Goal: Transaction & Acquisition: Download file/media

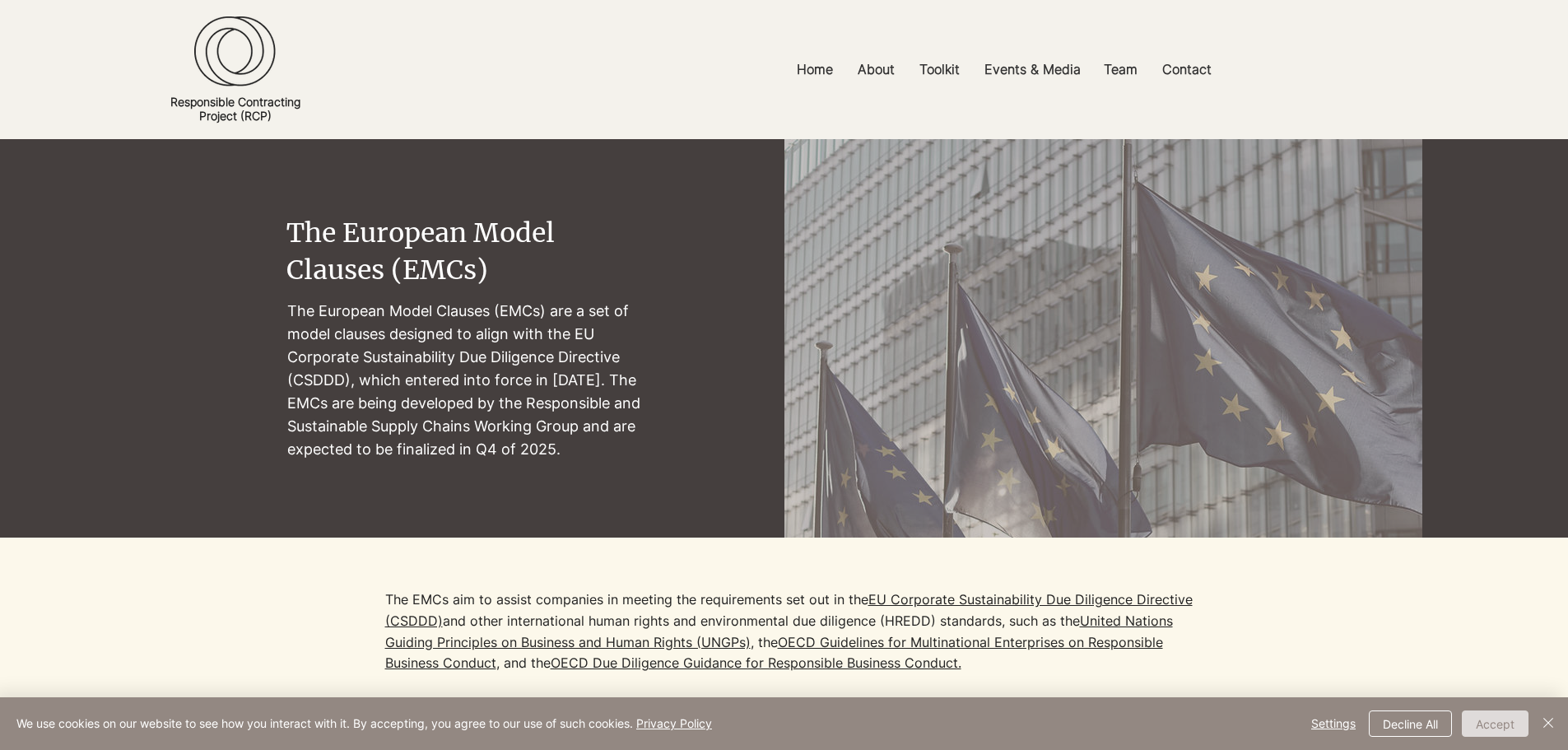
click at [1483, 723] on button "Accept" at bounding box center [1495, 723] width 67 height 26
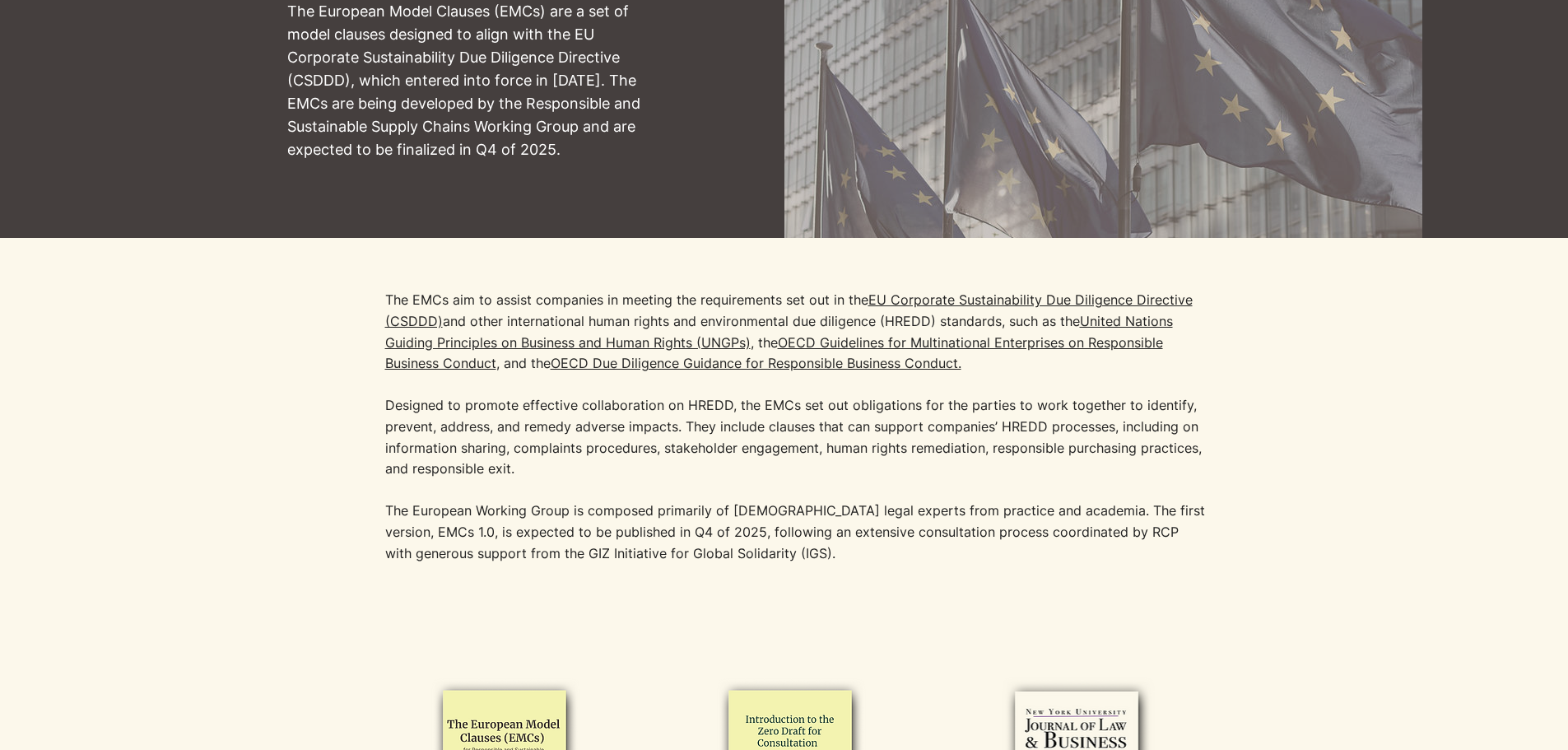
scroll to position [247, 0]
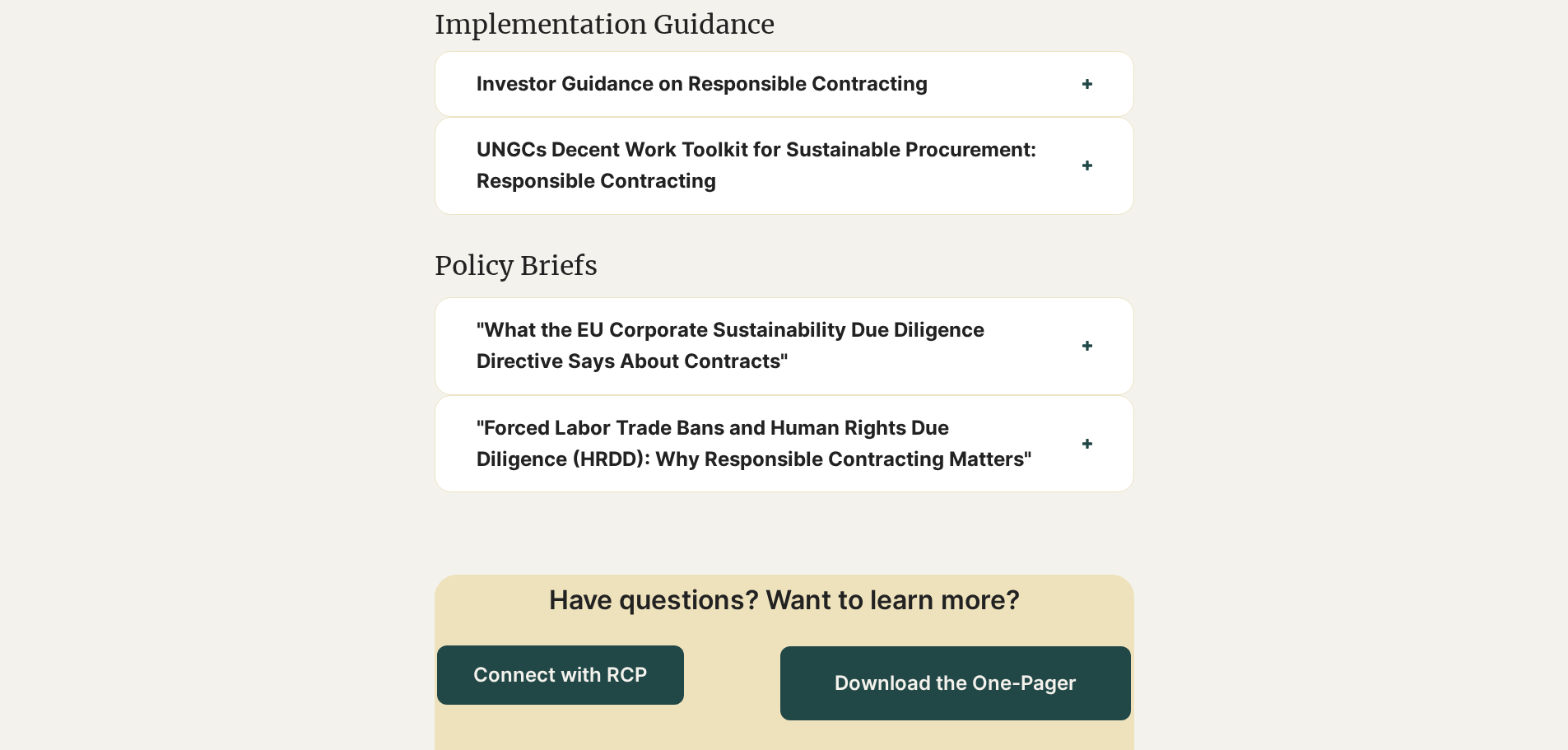
scroll to position [1481, 0]
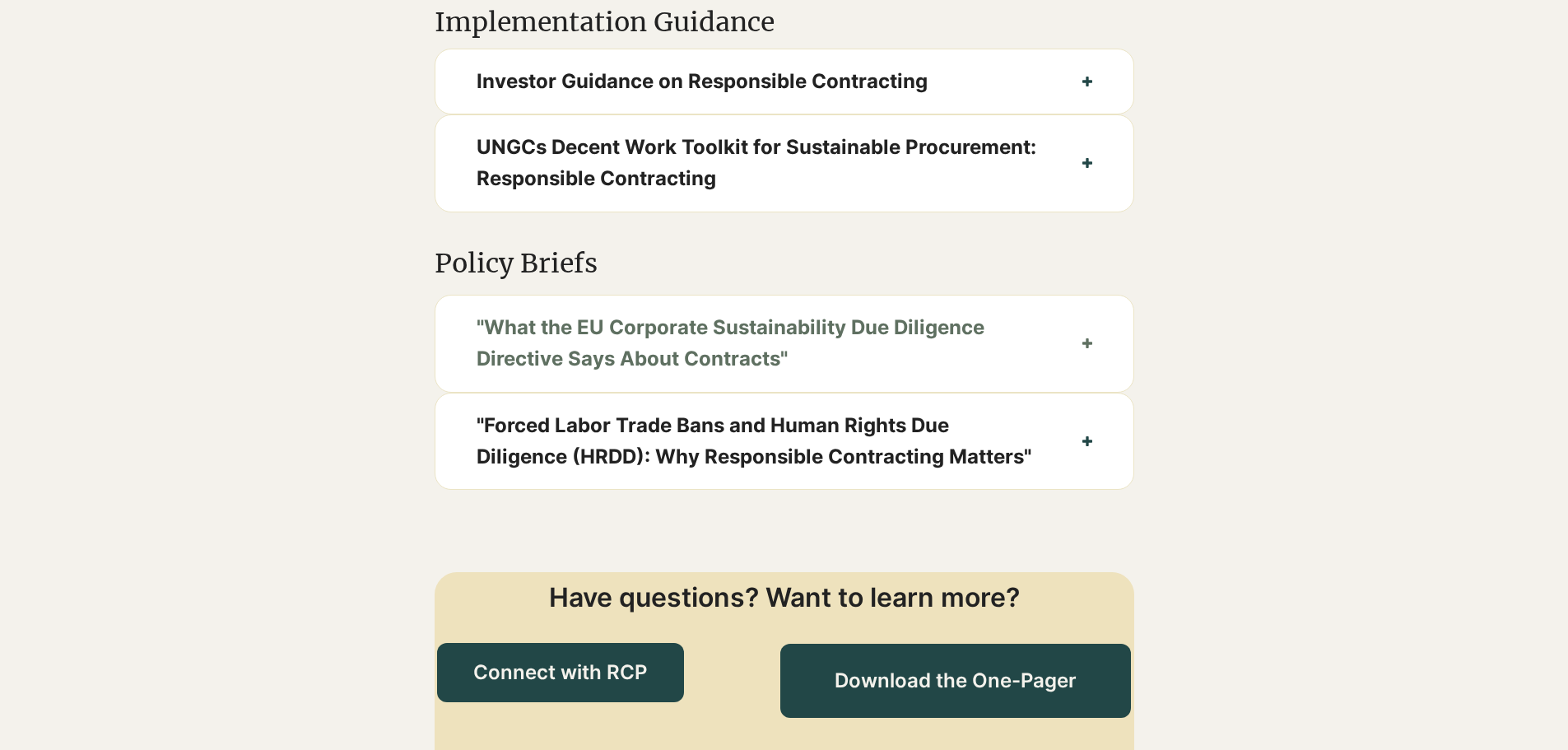
click at [1074, 375] on button ""What the EU Corporate Sustainability Due Diligence Directive Says About Contra…" at bounding box center [784, 344] width 698 height 97
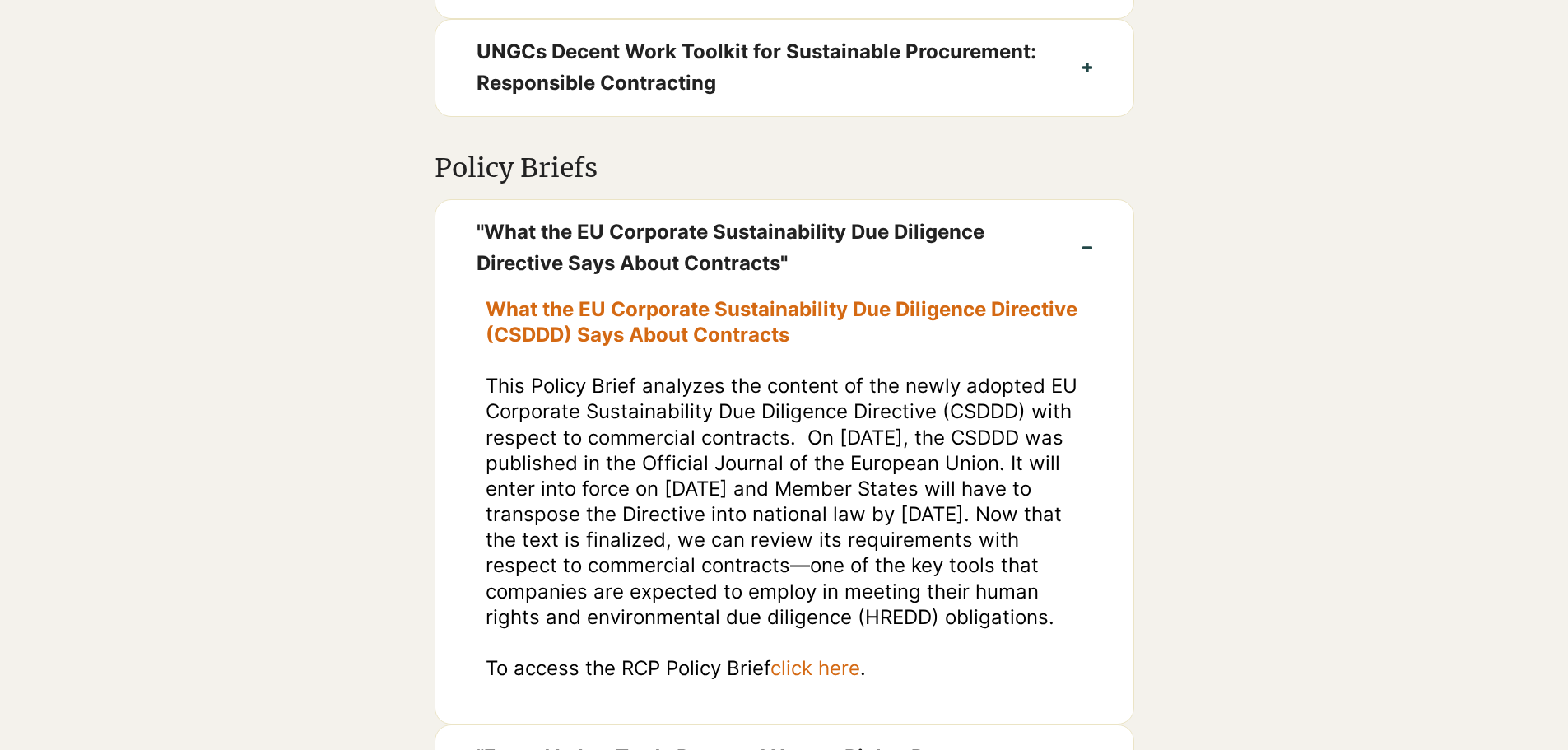
scroll to position [1810, 0]
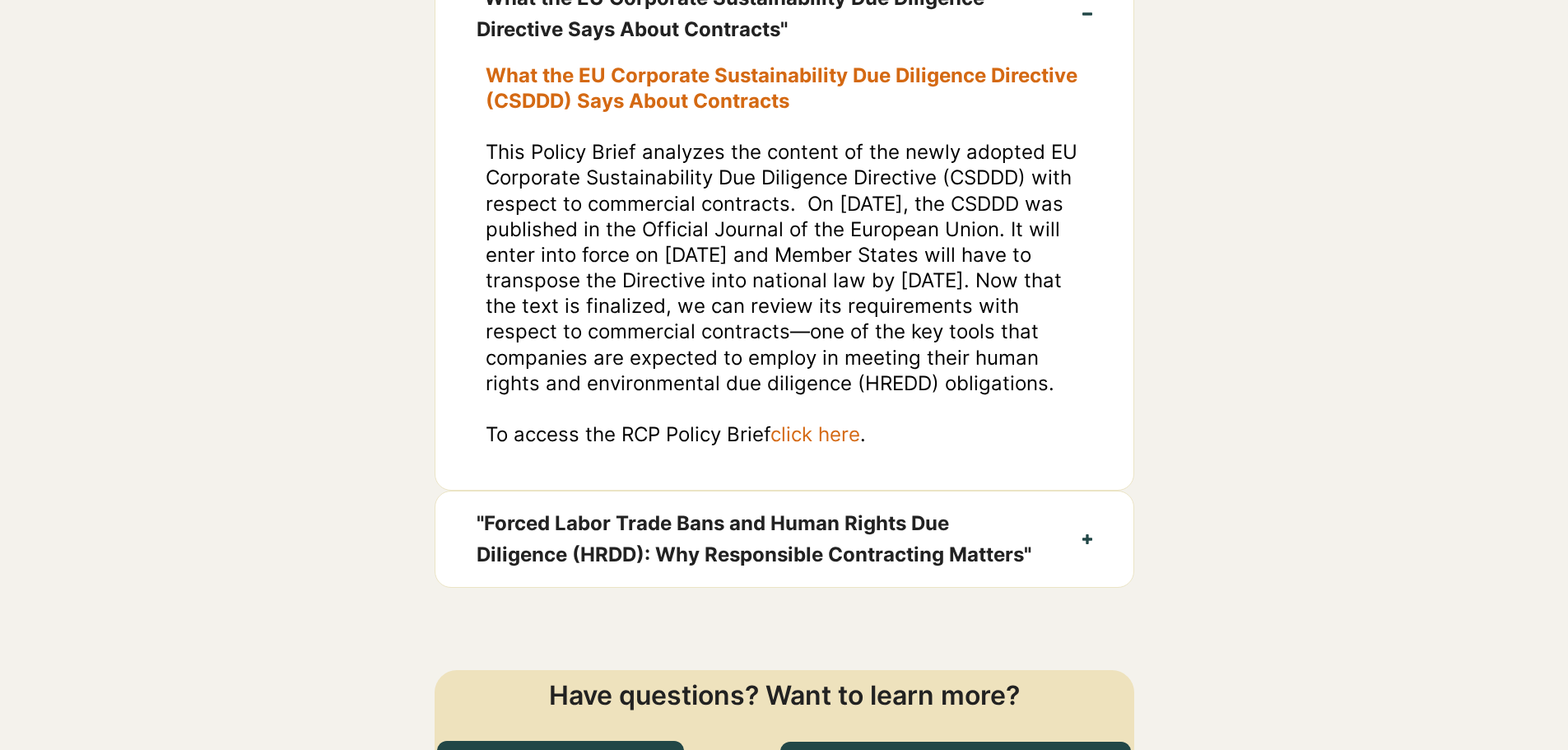
drag, startPoint x: 491, startPoint y: 175, endPoint x: 1018, endPoint y: 428, distance: 584.6
click at [1018, 396] on p "This Policy Brief analyzes the content of the newly adopted EU Corporate Sustai…" at bounding box center [784, 267] width 598 height 256
click at [817, 446] on span "click here" at bounding box center [815, 434] width 90 height 23
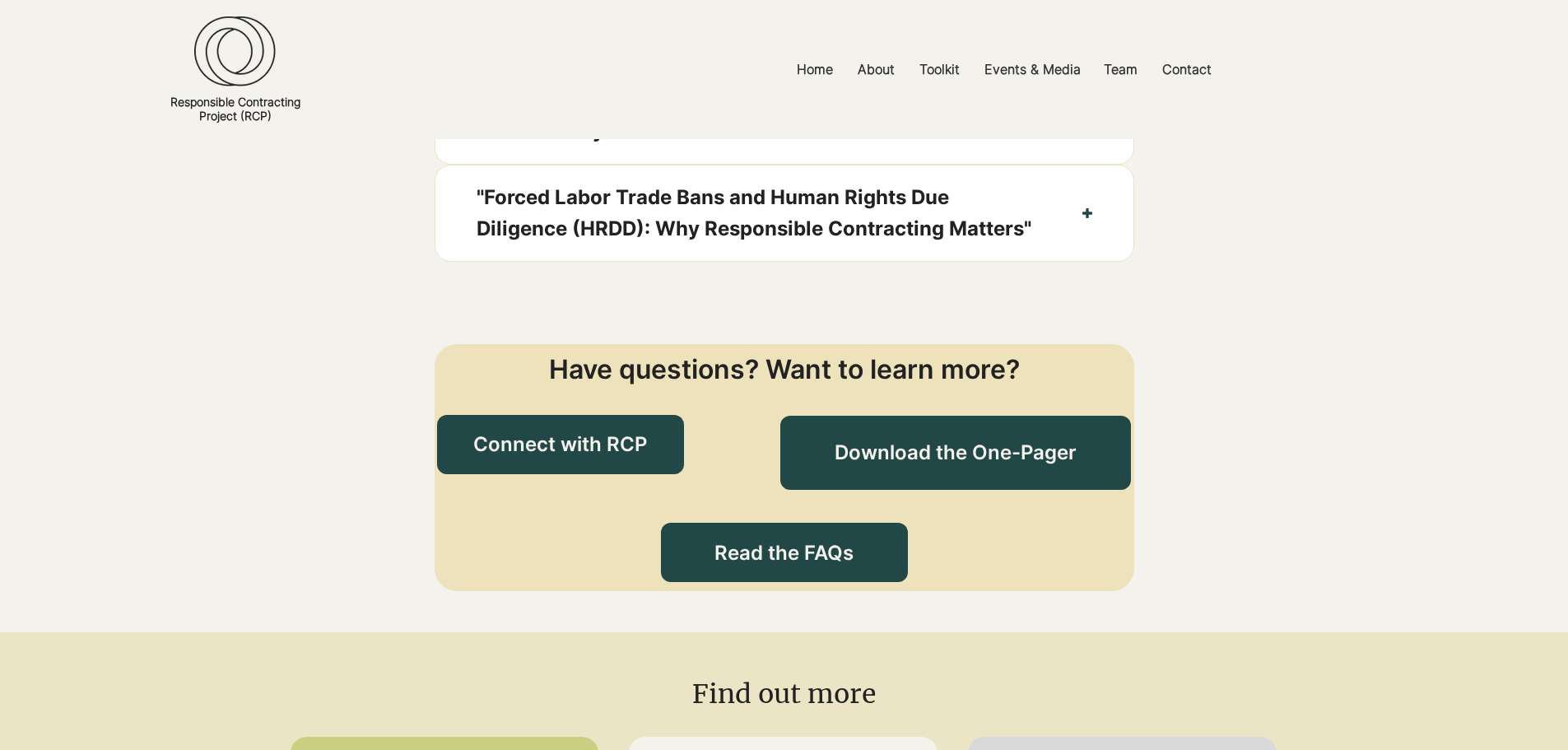
scroll to position [1399, 0]
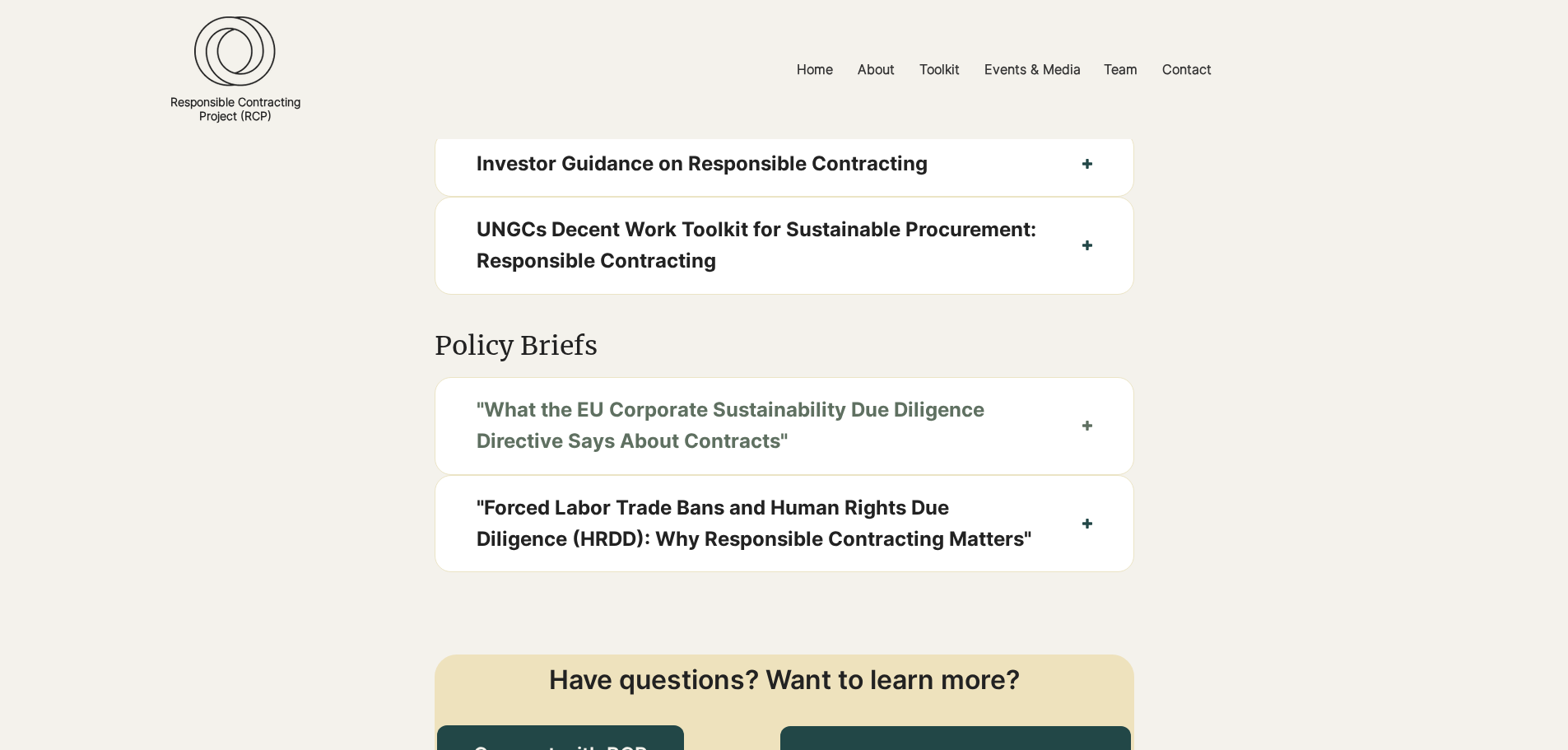
click at [938, 457] on span ""What the EU Corporate Sustainability Due Diligence Directive Says About Contra…" at bounding box center [759, 425] width 564 height 63
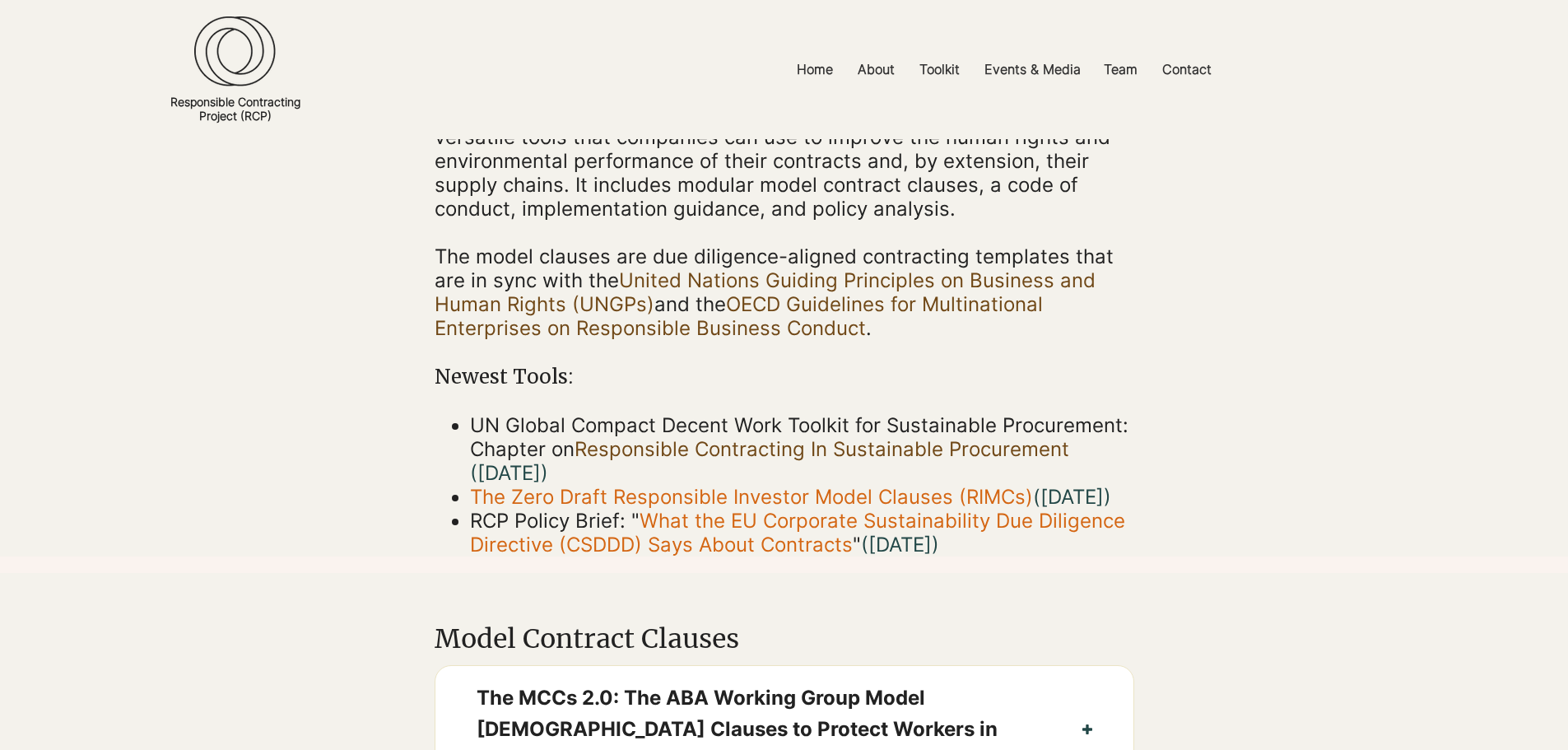
scroll to position [83, 0]
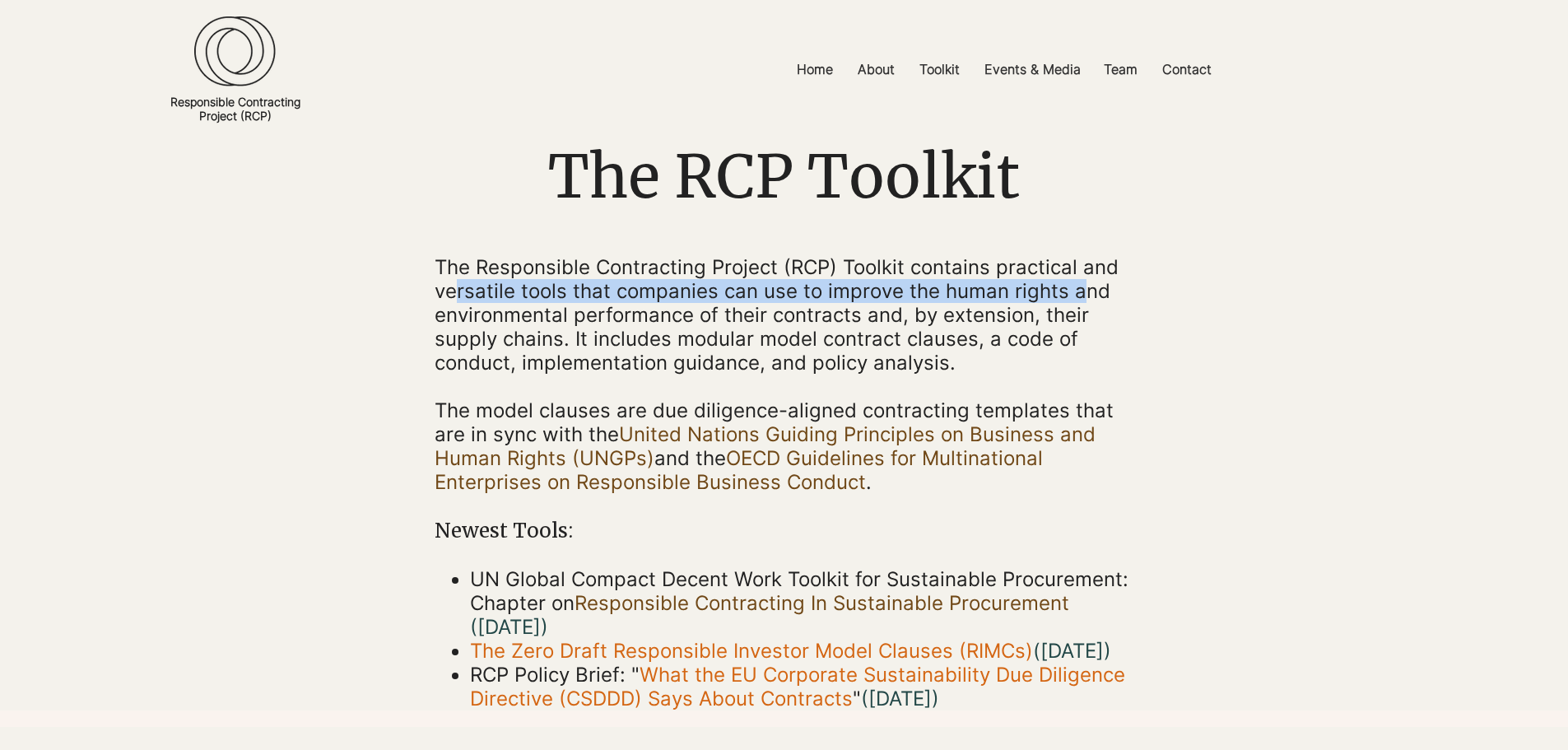
drag, startPoint x: 477, startPoint y: 292, endPoint x: 1081, endPoint y: 291, distance: 604.0
click at [1081, 291] on span "The Responsible Contracting Project (RCP) Toolkit contains practical and versat…" at bounding box center [776, 314] width 684 height 119
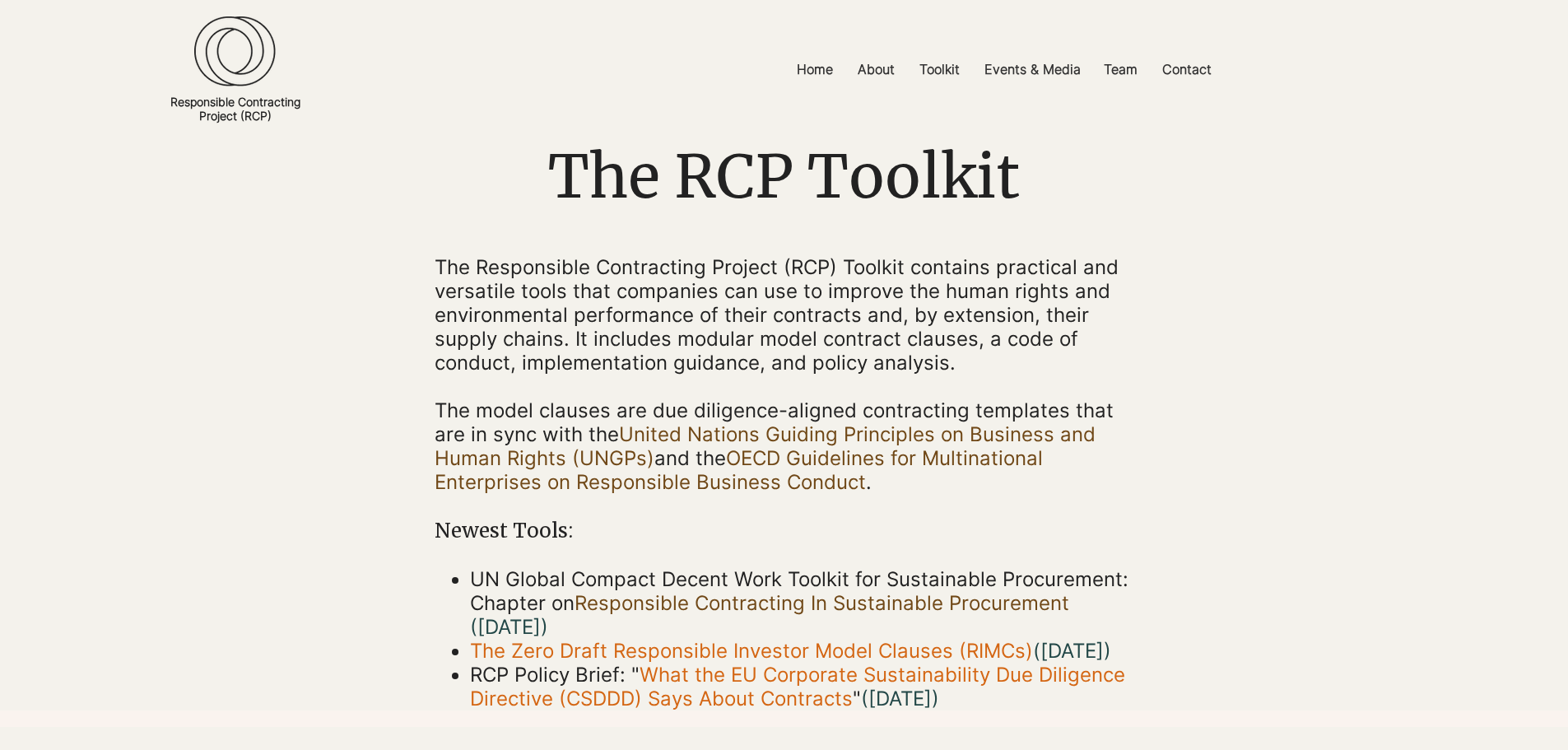
click at [759, 321] on span "The Responsible Contracting Project (RCP) Toolkit contains practical and versat…" at bounding box center [776, 314] width 684 height 119
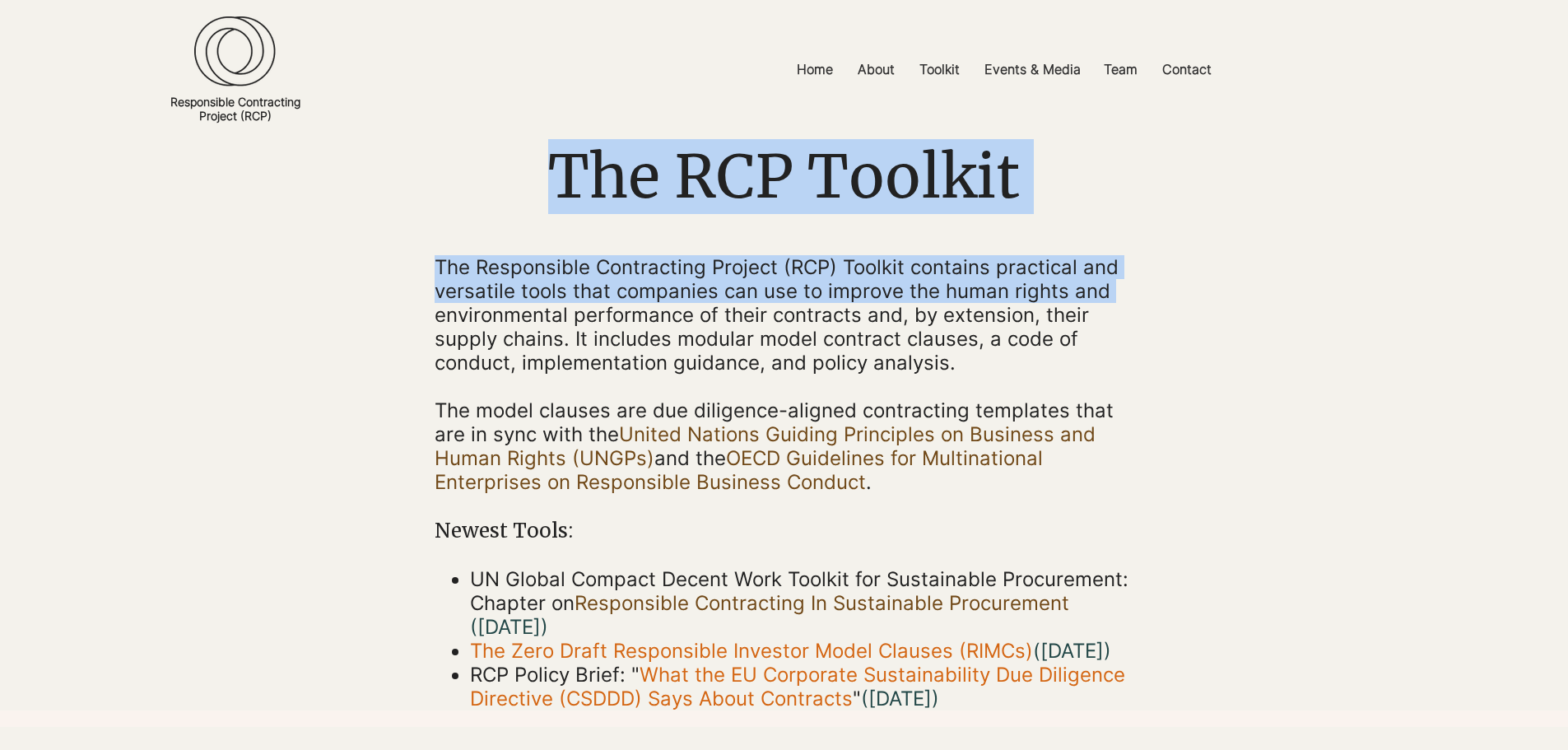
drag, startPoint x: 437, startPoint y: 317, endPoint x: 1160, endPoint y: 316, distance: 723.0
click at [1160, 316] on div "The RCP Toolkit The Responsible Contracting Project (RCP) Toolkit contains prac…" at bounding box center [784, 383] width 1568 height 653
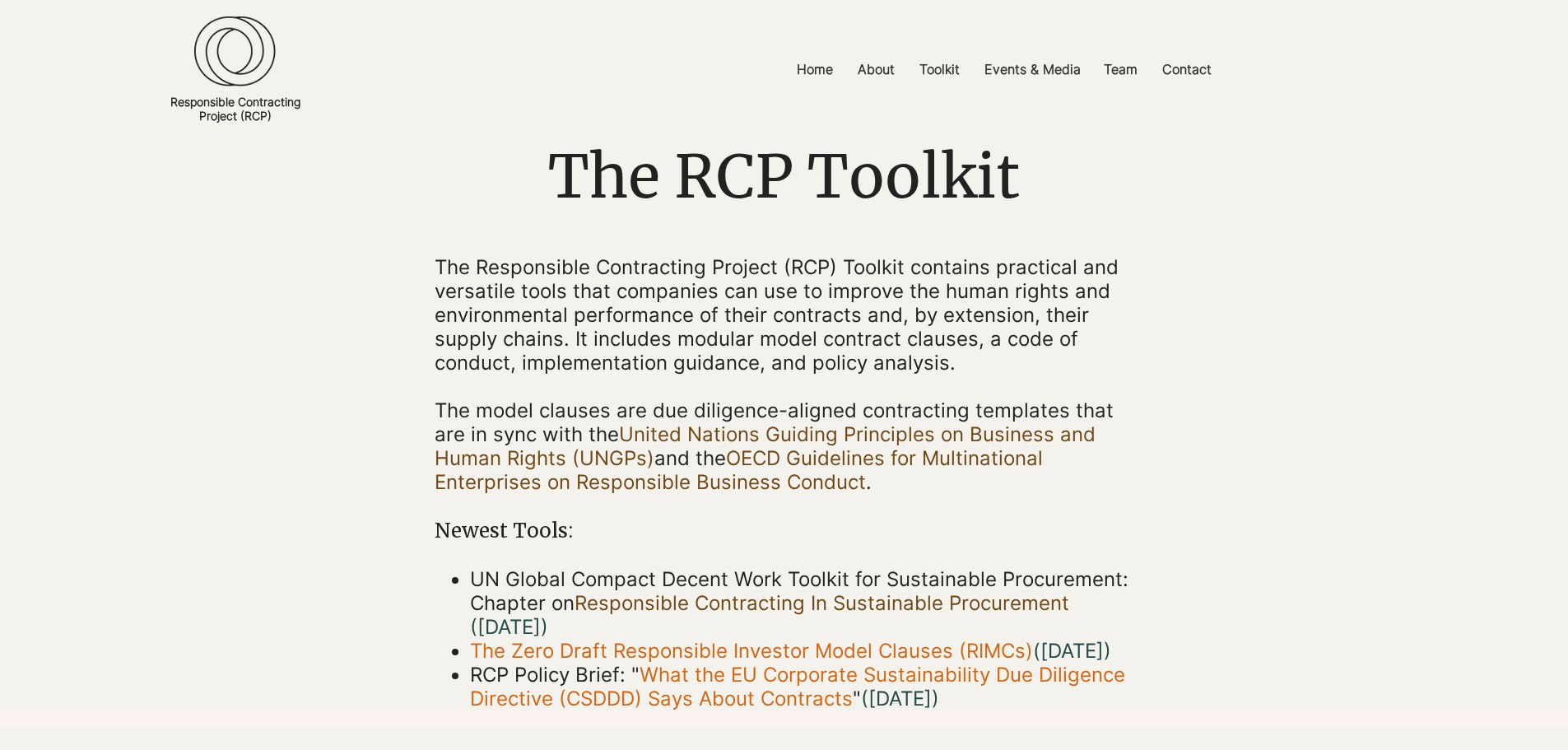
click at [692, 353] on span "The Responsible Contracting Project (RCP) Toolkit contains practical and versat…" at bounding box center [776, 314] width 684 height 119
drag, startPoint x: 575, startPoint y: 339, endPoint x: 1078, endPoint y: 335, distance: 503.0
click at [1078, 335] on p "The Responsible Contracting Project (RCP) Toolkit contains practical and versat…" at bounding box center [784, 314] width 699 height 119
click at [971, 346] on span "The Responsible Contracting Project (RCP) Toolkit contains practical and versat…" at bounding box center [776, 314] width 684 height 119
drag, startPoint x: 518, startPoint y: 360, endPoint x: 834, endPoint y: 373, distance: 316.3
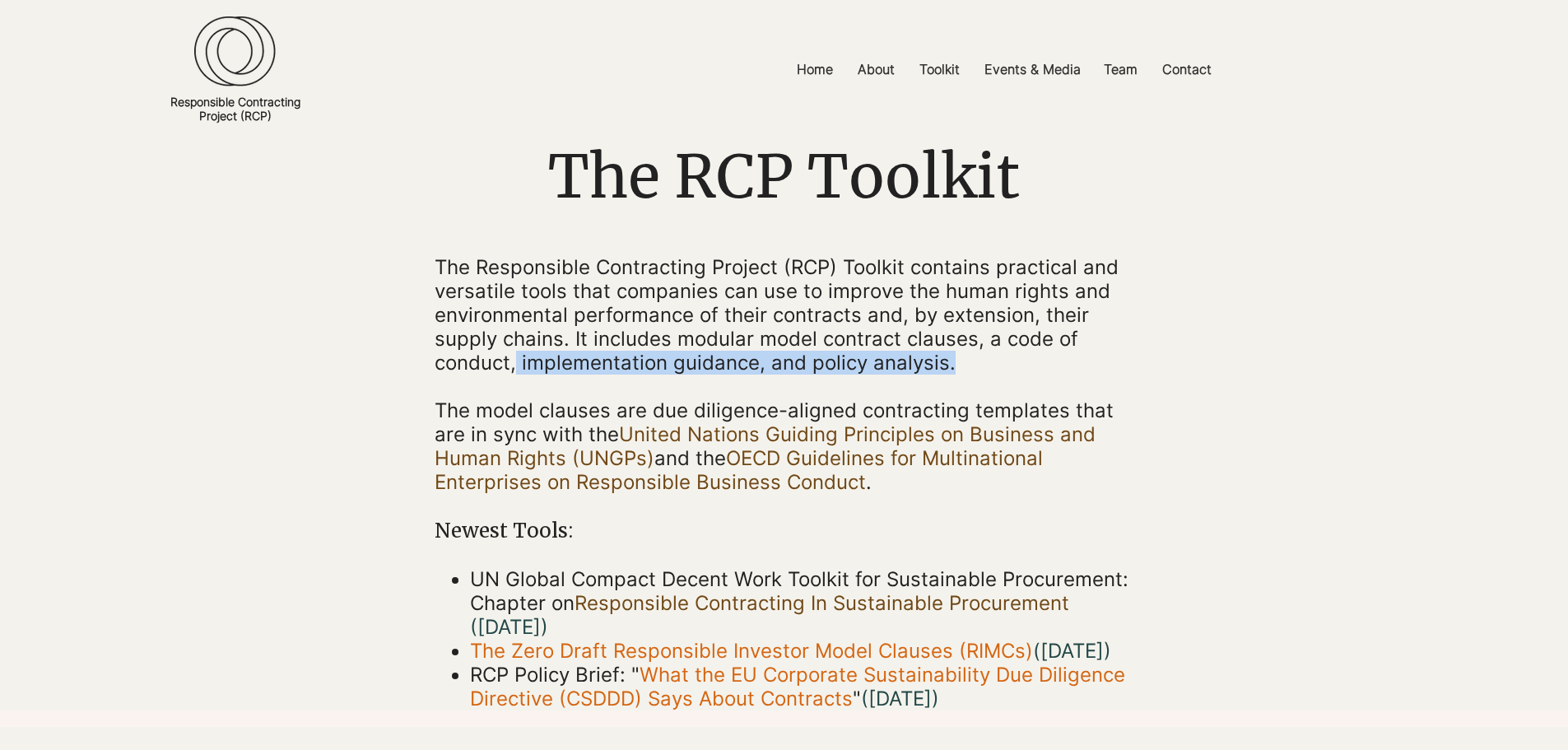
click at [996, 357] on p "The Responsible Contracting Project (RCP) Toolkit contains practical and versat…" at bounding box center [784, 314] width 699 height 119
click at [771, 373] on span "The Responsible Contracting Project (RCP) Toolkit contains practical and versat…" at bounding box center [776, 314] width 684 height 119
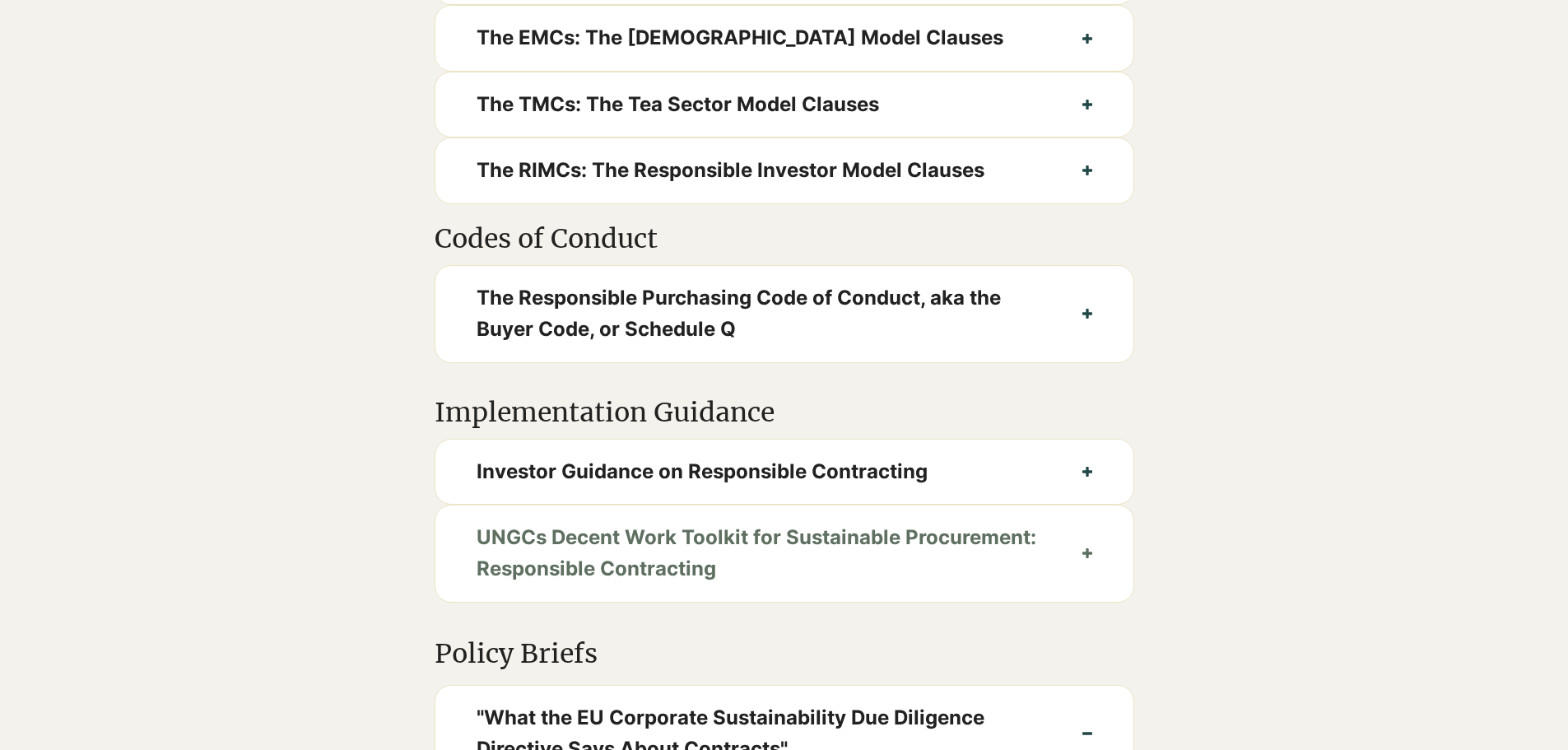
scroll to position [1316, 0]
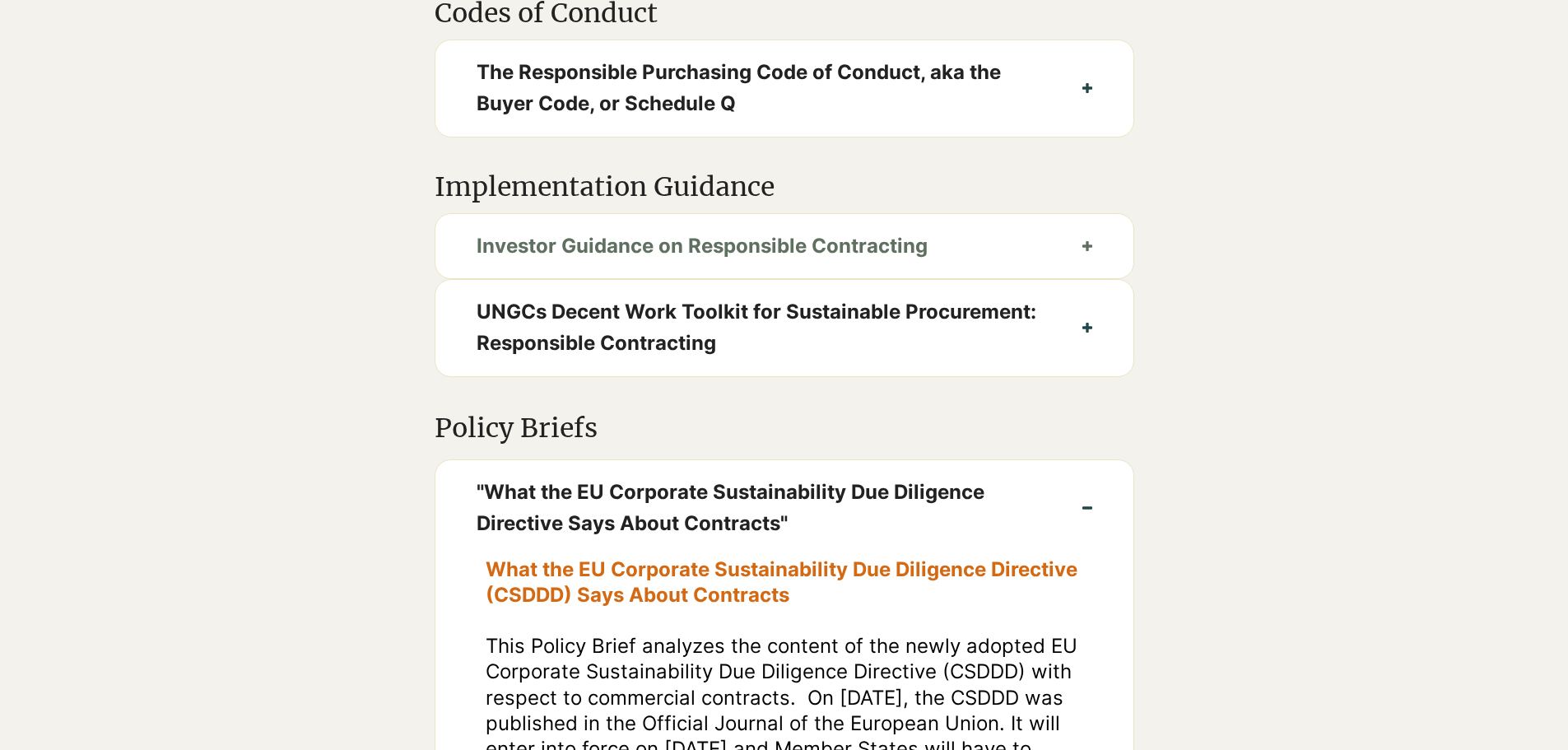
click at [1079, 277] on button "Investor Guidance on Responsible Contracting" at bounding box center [784, 246] width 698 height 64
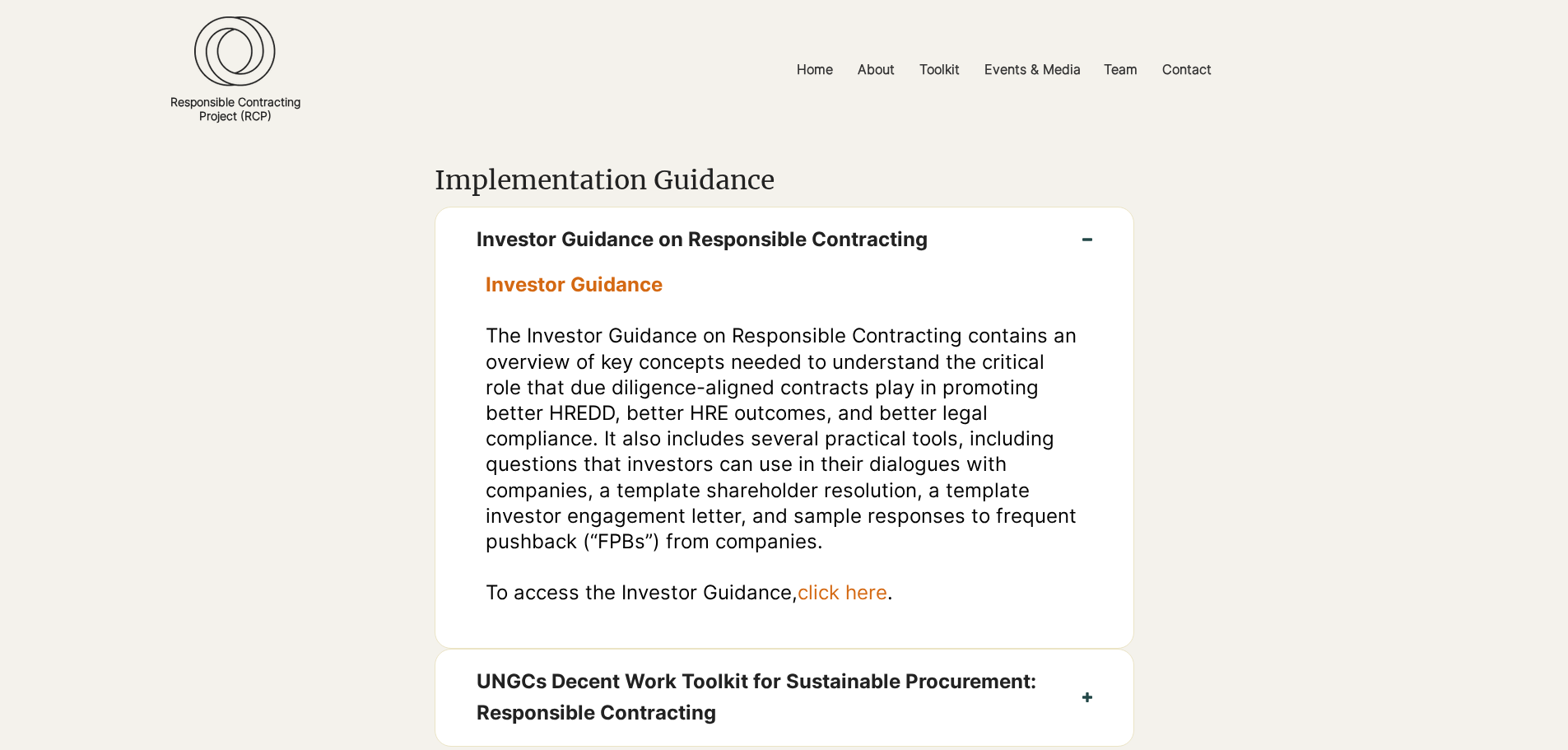
scroll to position [1152, 0]
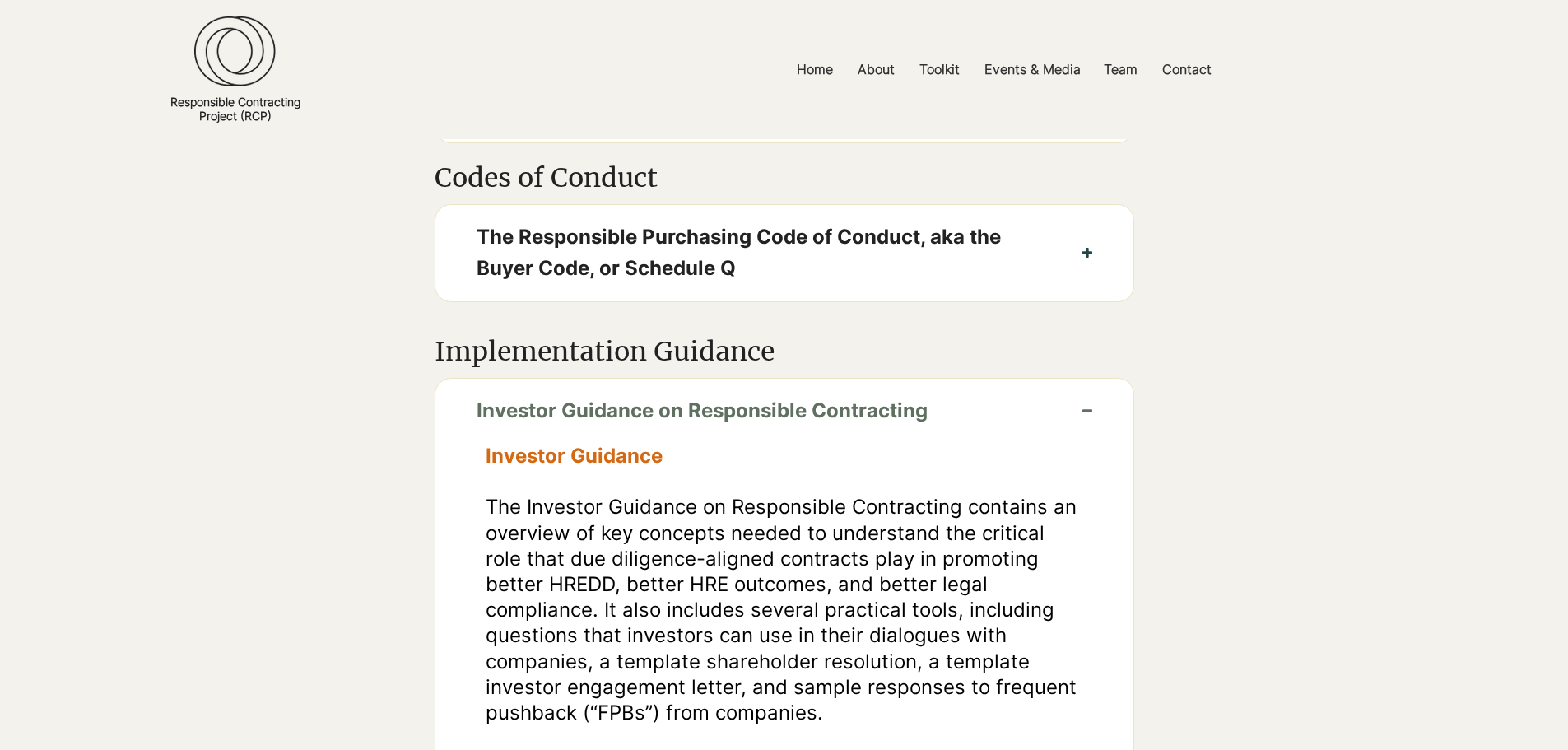
click at [1018, 418] on span "Investor Guidance on Responsible Contracting" at bounding box center [759, 410] width 564 height 31
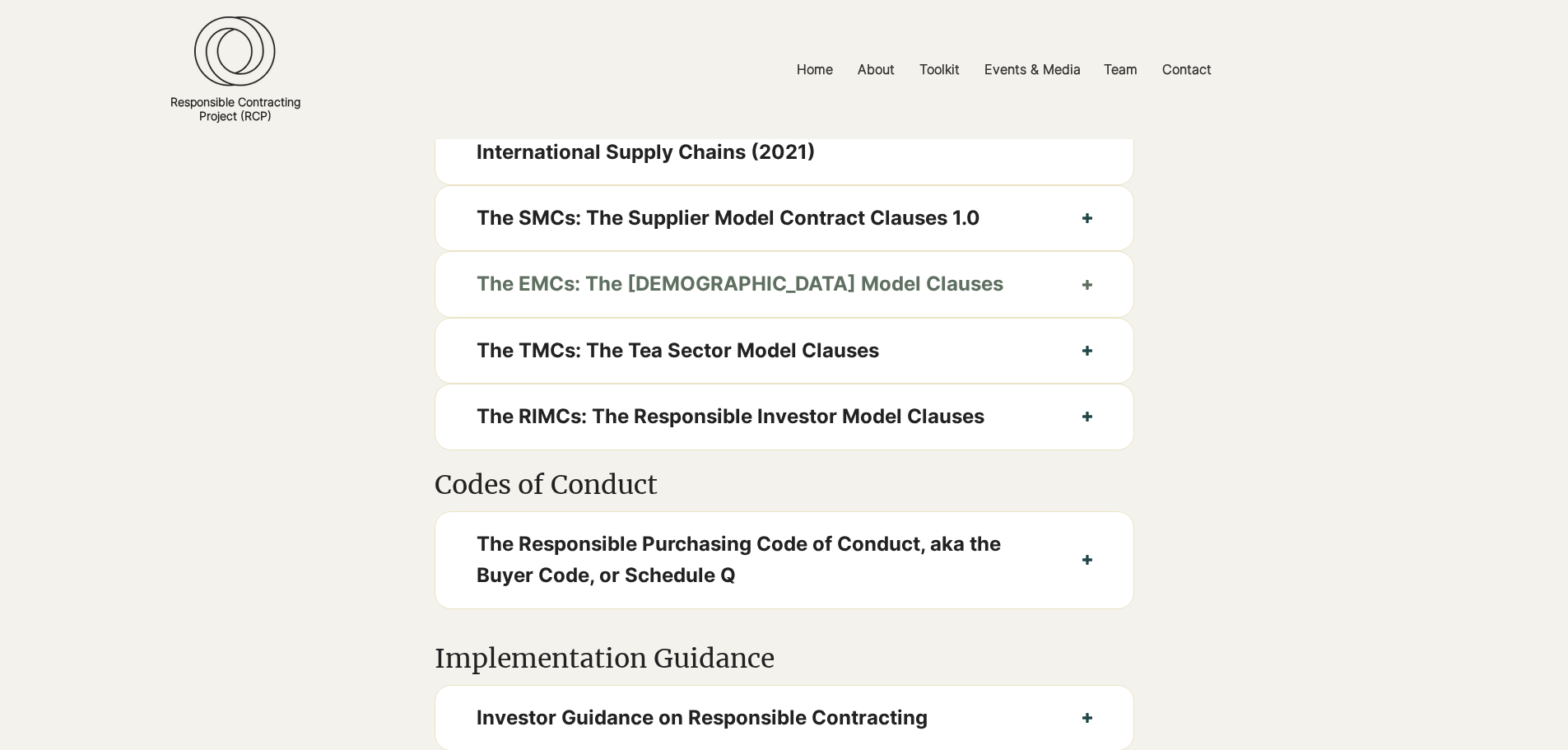
scroll to position [741, 0]
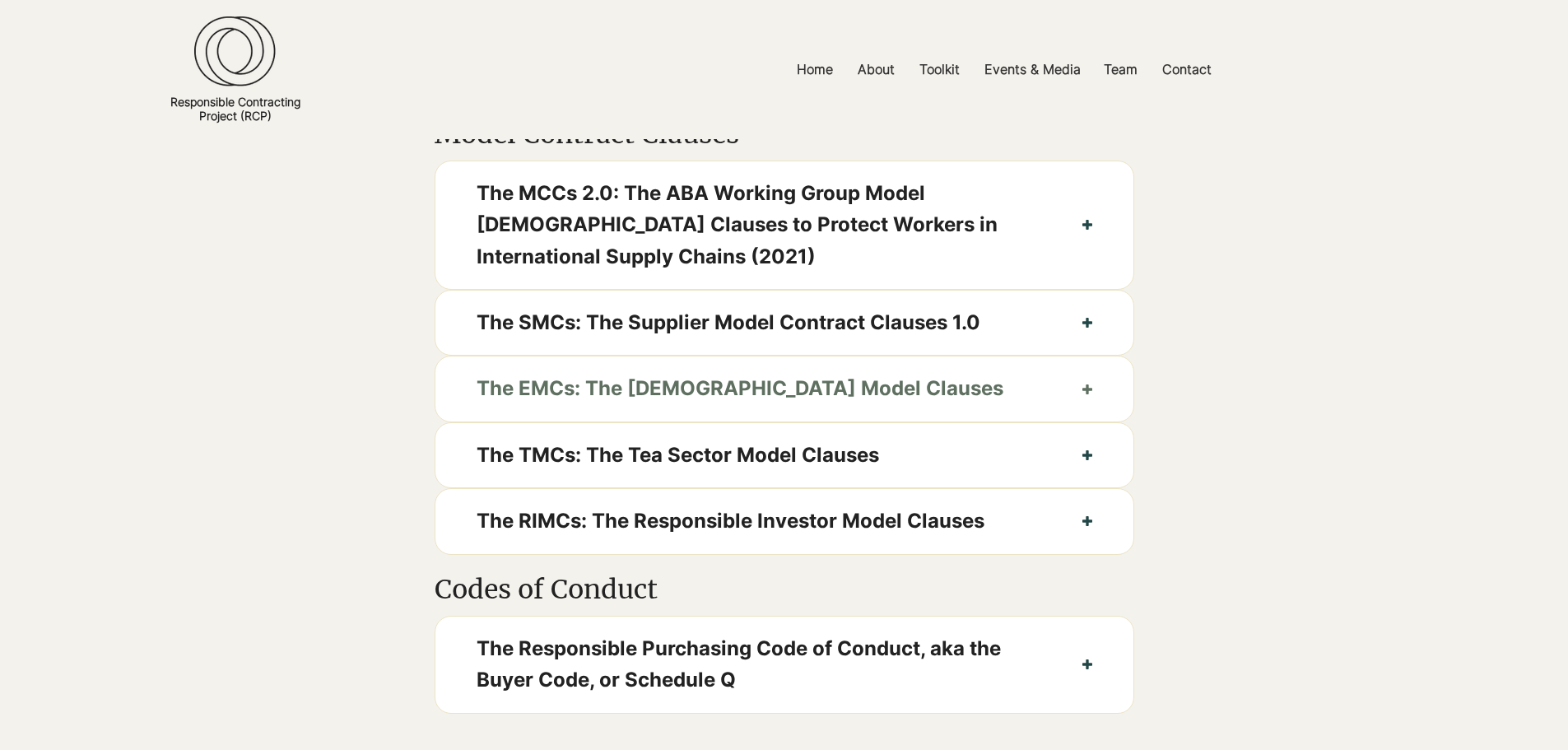
click at [1015, 404] on span "The EMCs: The [DEMOGRAPHIC_DATA] Model Clauses" at bounding box center [759, 388] width 564 height 31
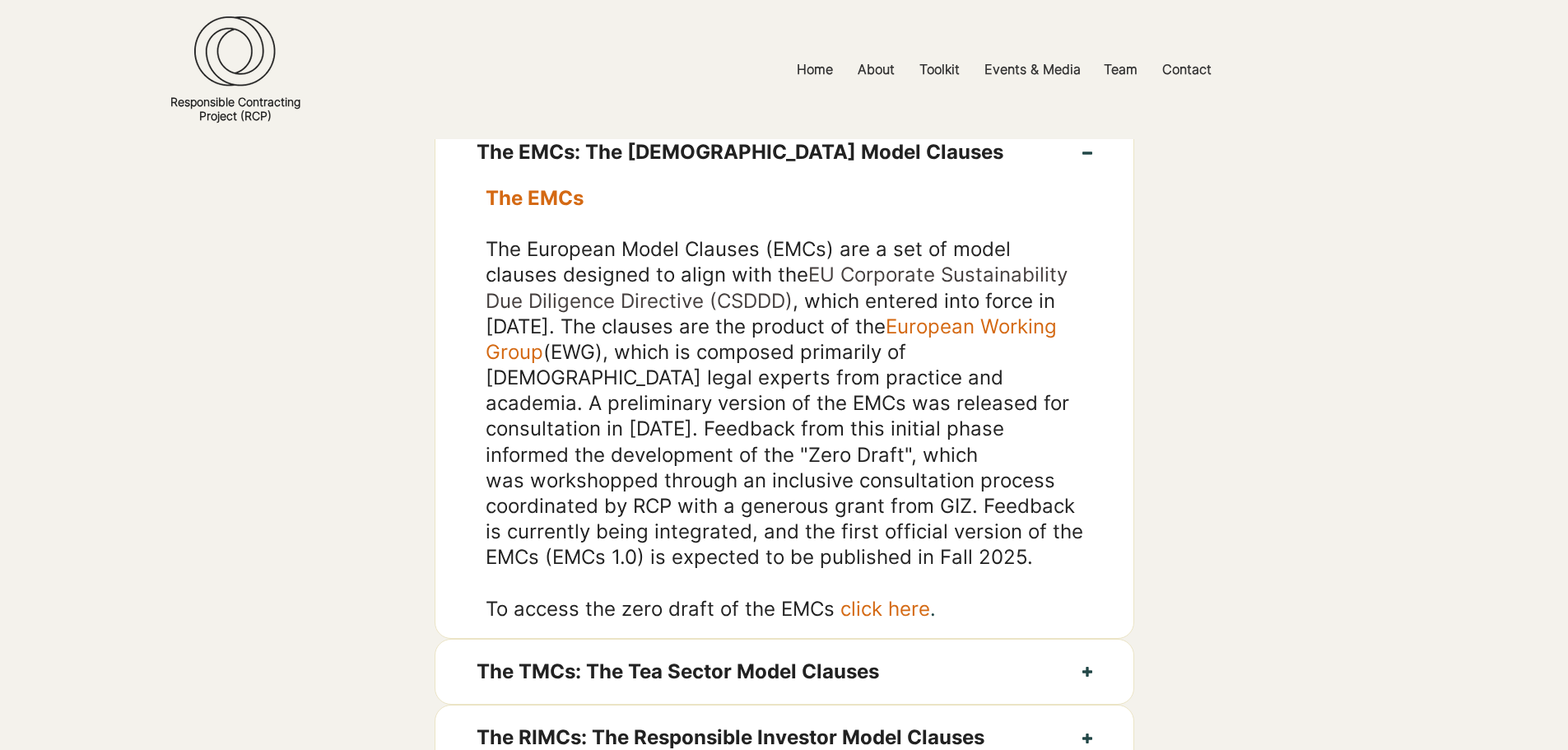
scroll to position [1069, 0]
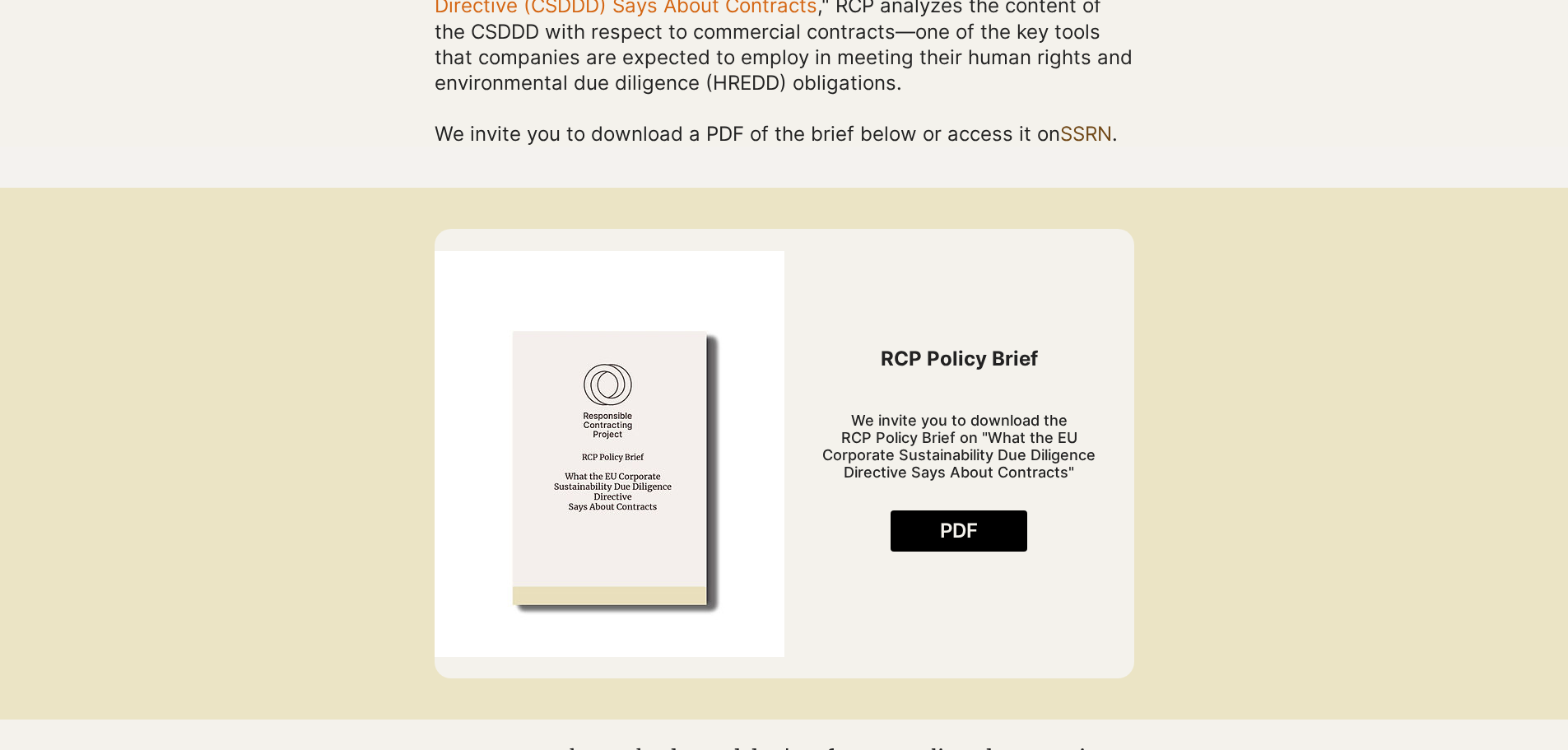
scroll to position [576, 0]
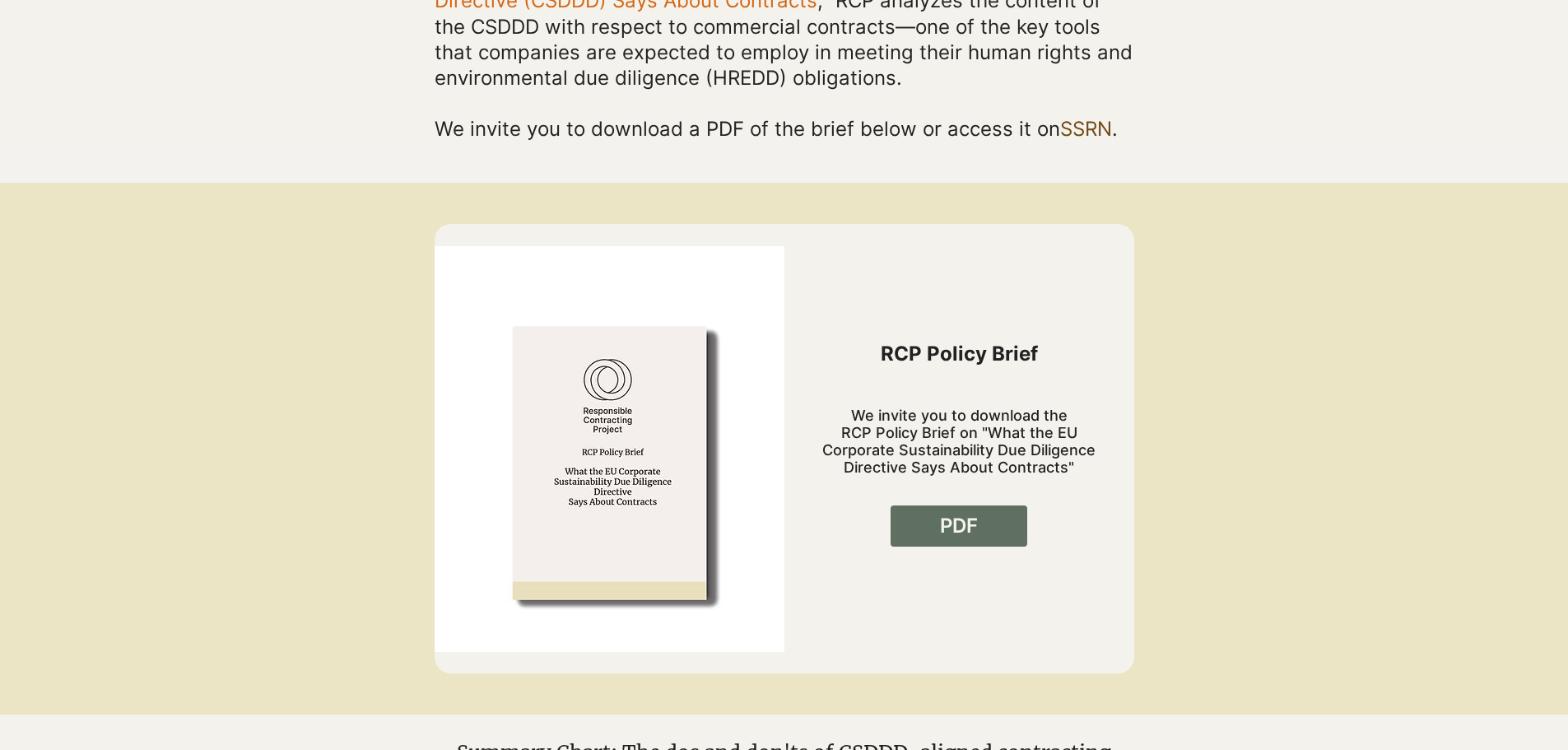
click at [989, 521] on link "PDF" at bounding box center [959, 526] width 137 height 41
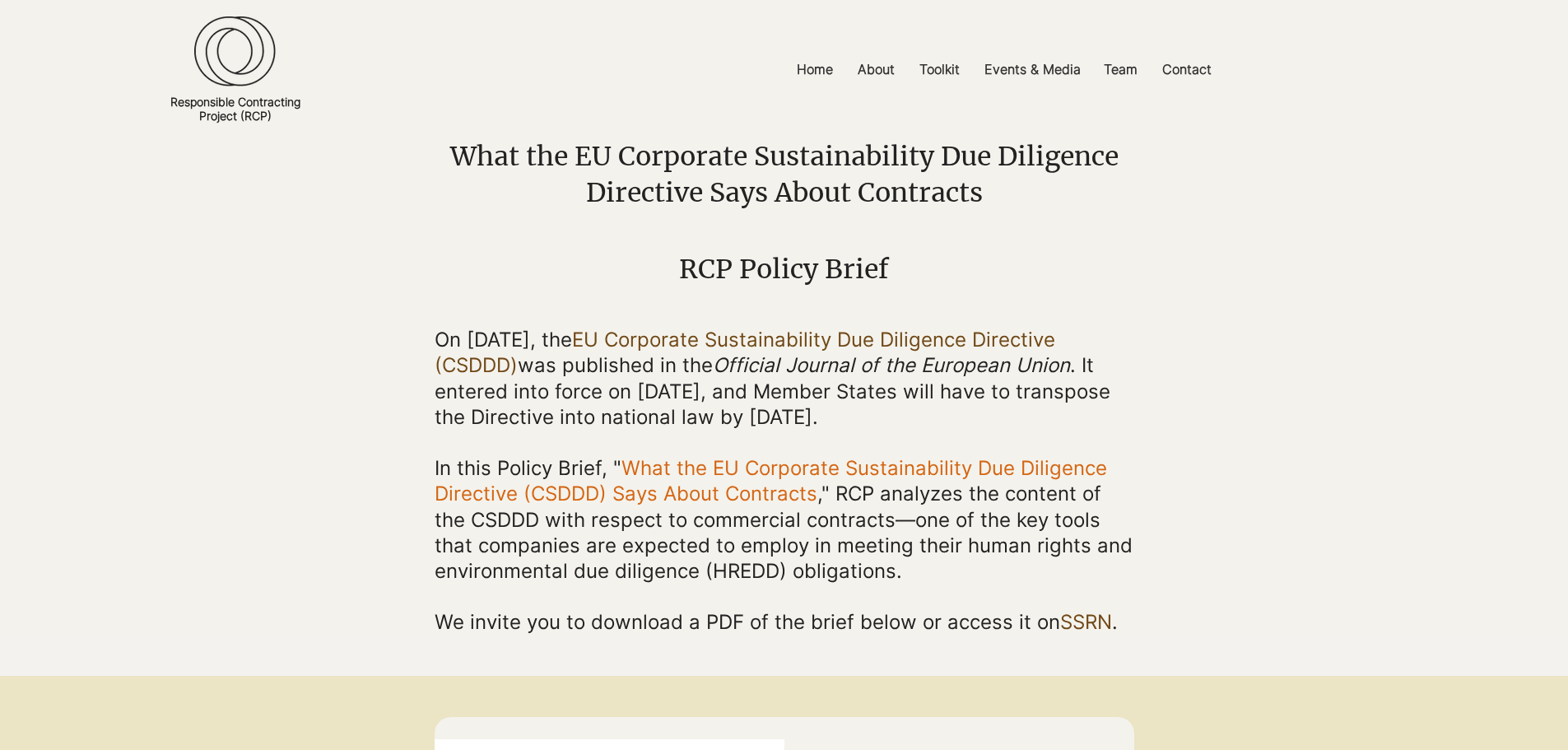
scroll to position [0, 0]
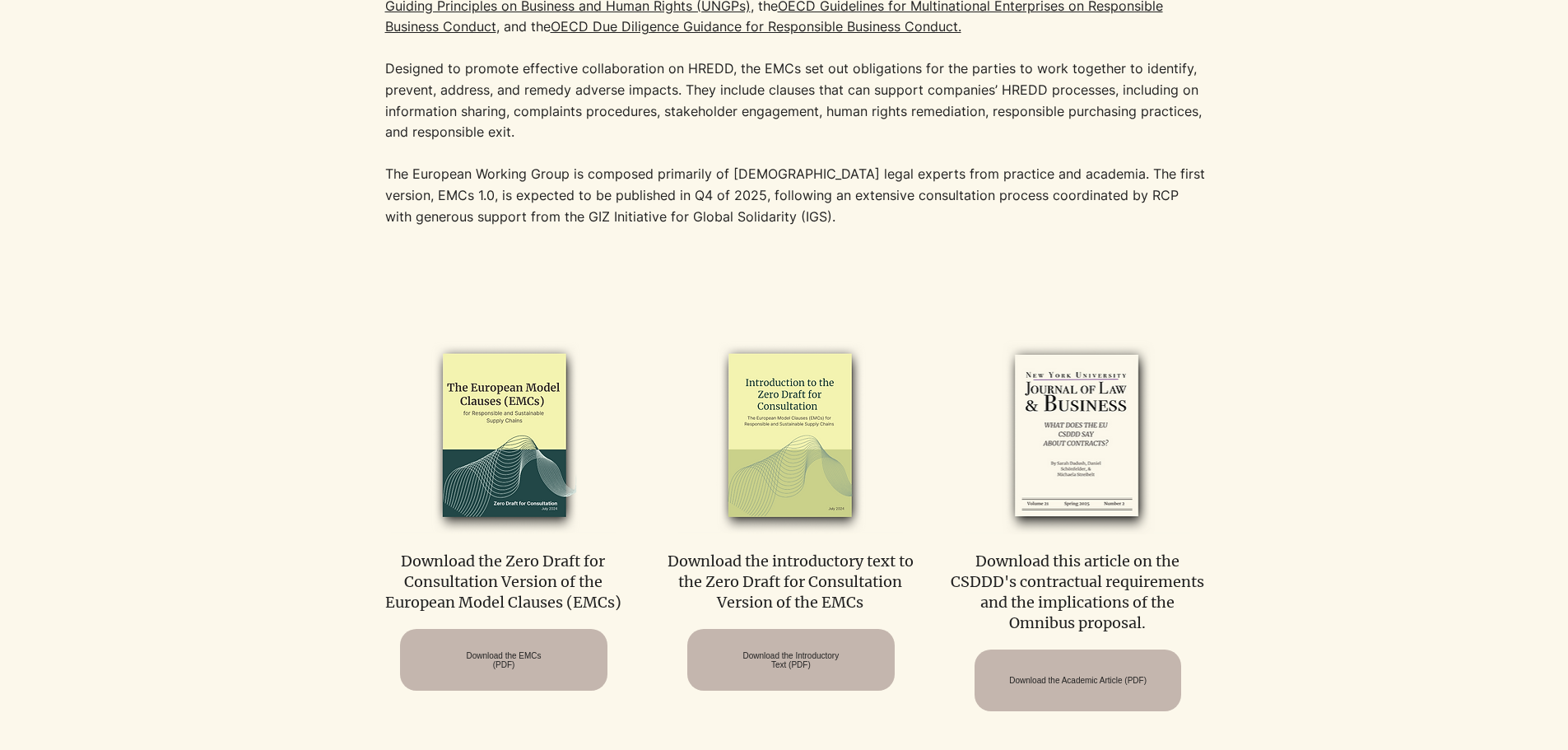
scroll to position [658, 0]
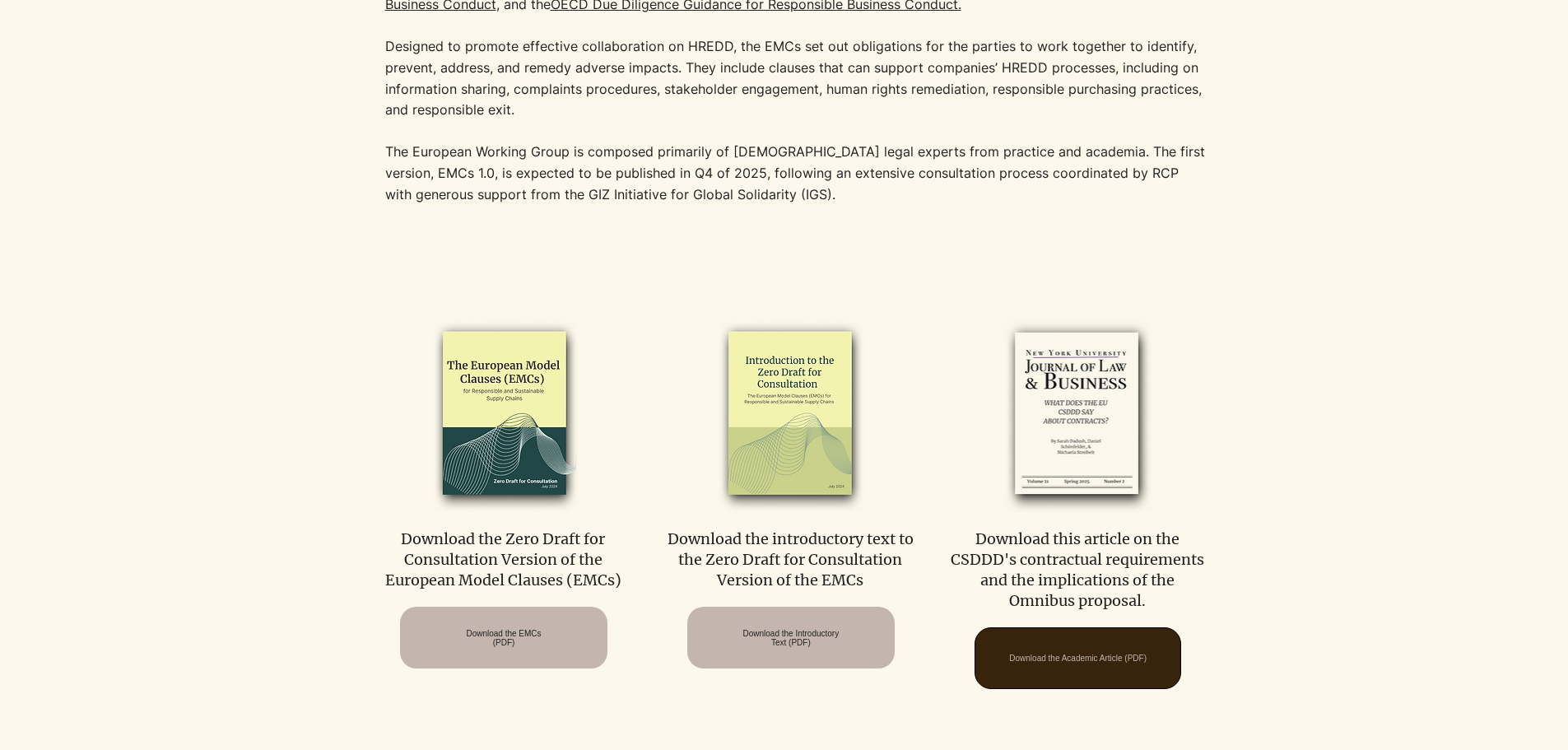
click at [1068, 663] on span "Download the Academic Article (PDF)" at bounding box center [1078, 658] width 137 height 9
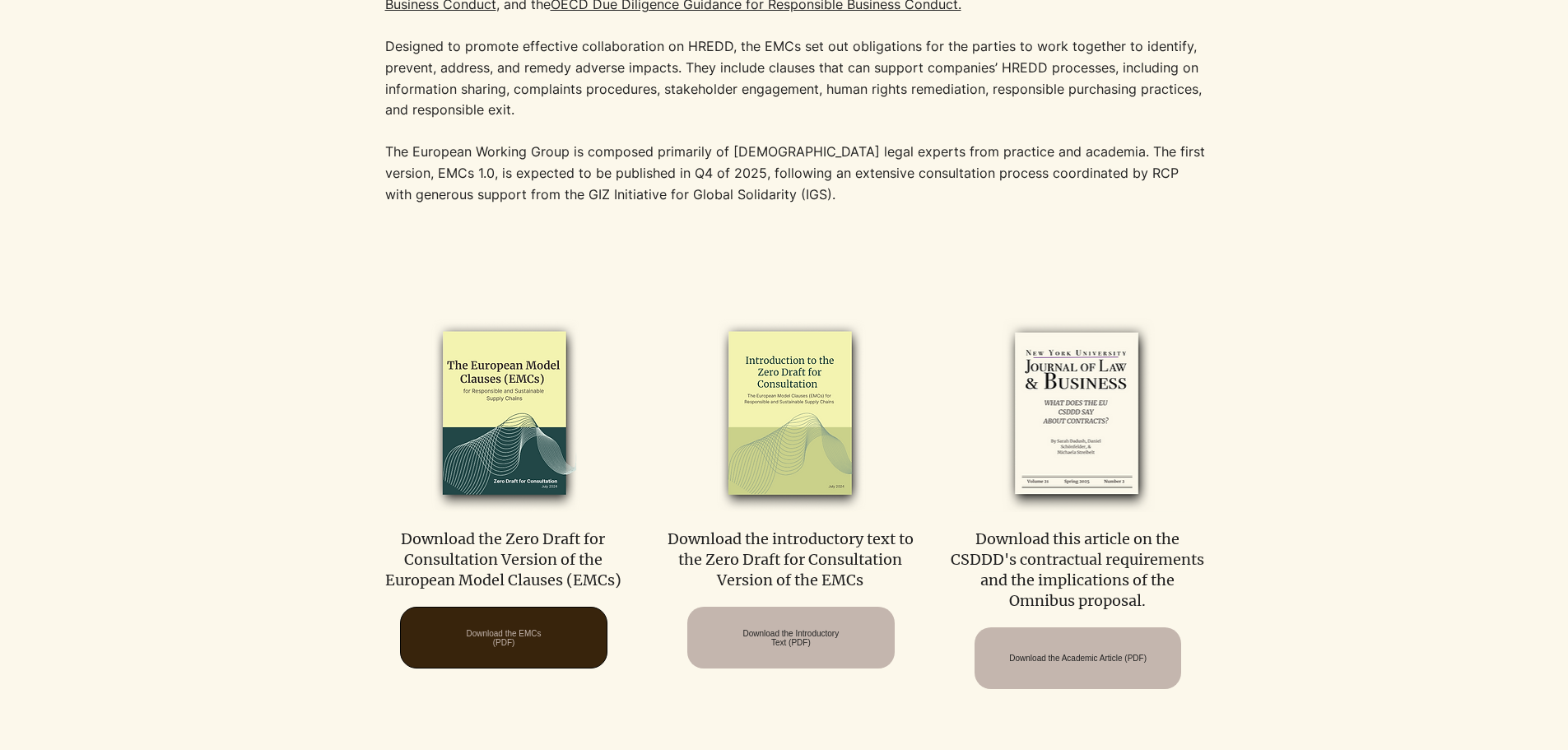
click at [531, 629] on span "Download the EMCs (PDF)" at bounding box center [503, 637] width 75 height 18
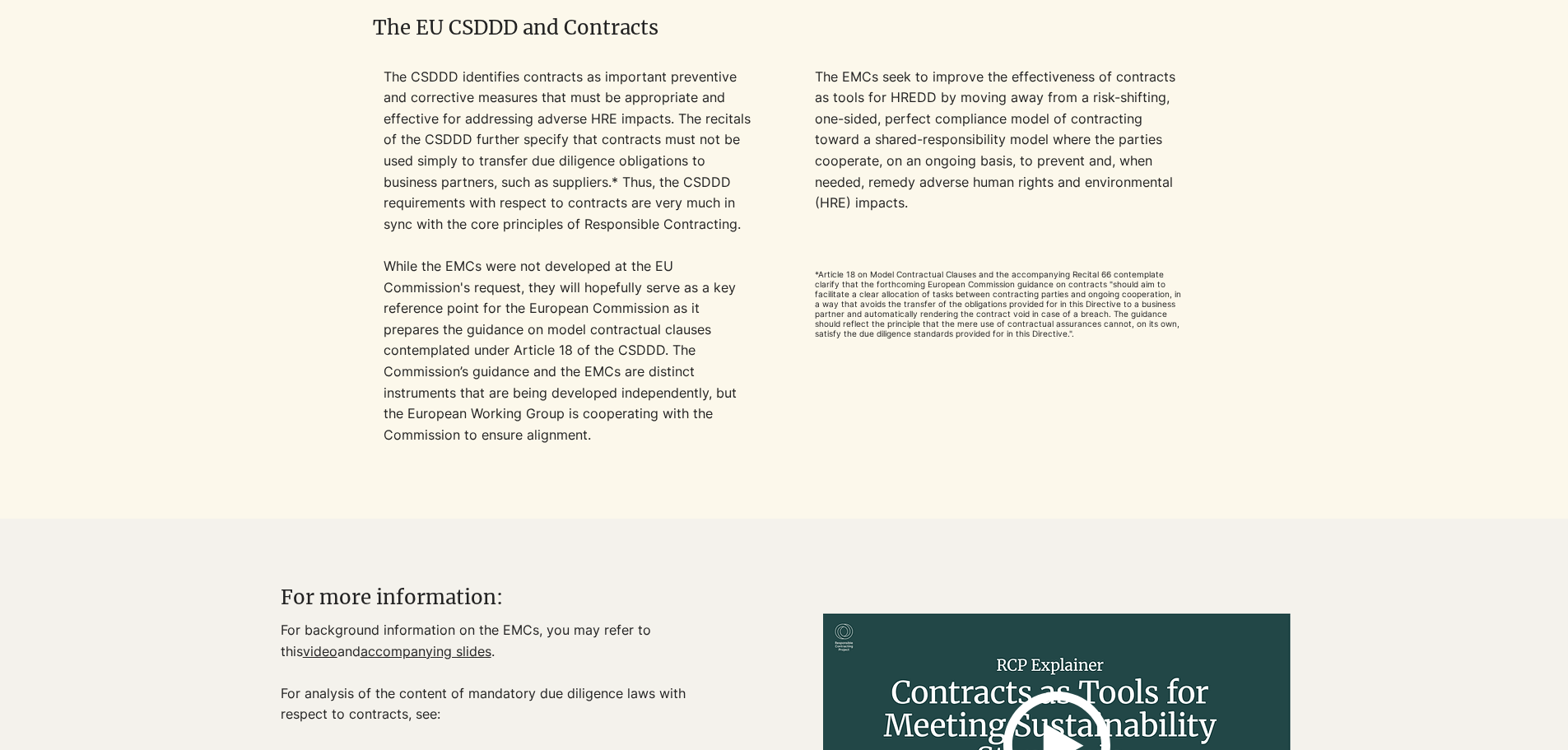
scroll to position [1563, 0]
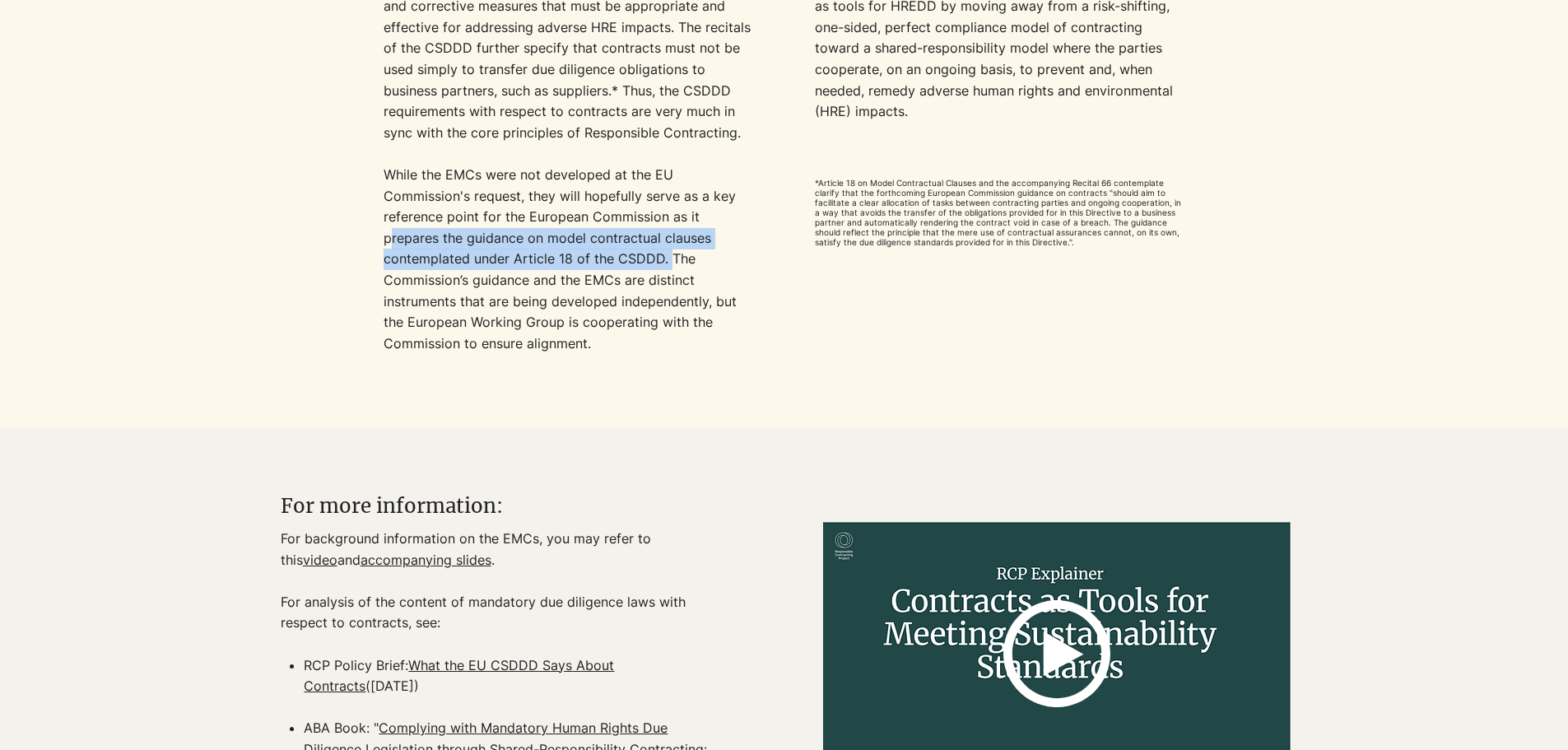
drag, startPoint x: 391, startPoint y: 240, endPoint x: 669, endPoint y: 250, distance: 278.2
click at [669, 250] on p "While the EMCs were not developed at the EU Commission's request,​ they will ho…" at bounding box center [568, 280] width 370 height 232
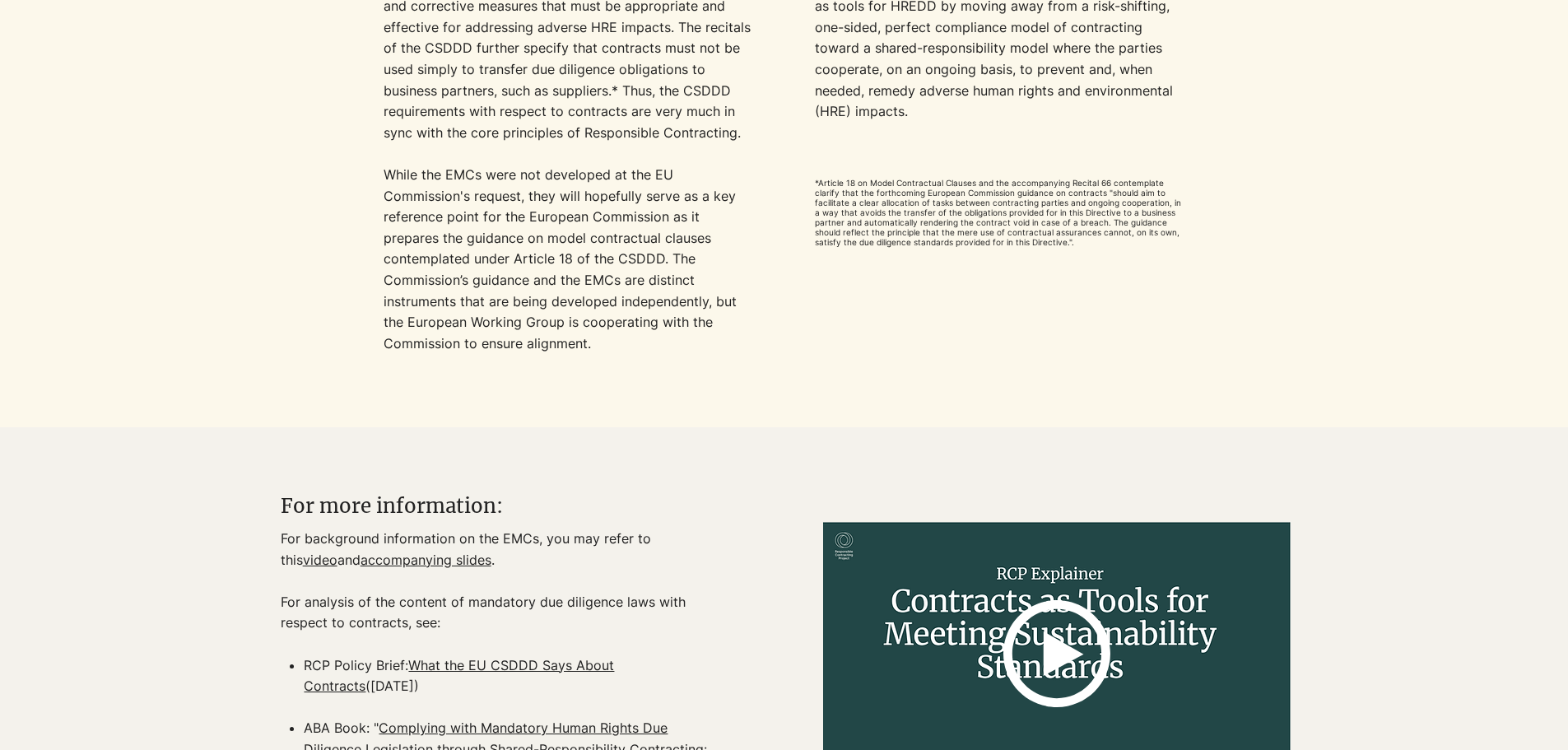
click at [502, 288] on p "While the EMCs were not developed at the EU Commission's request,​ they will ho…" at bounding box center [568, 280] width 370 height 232
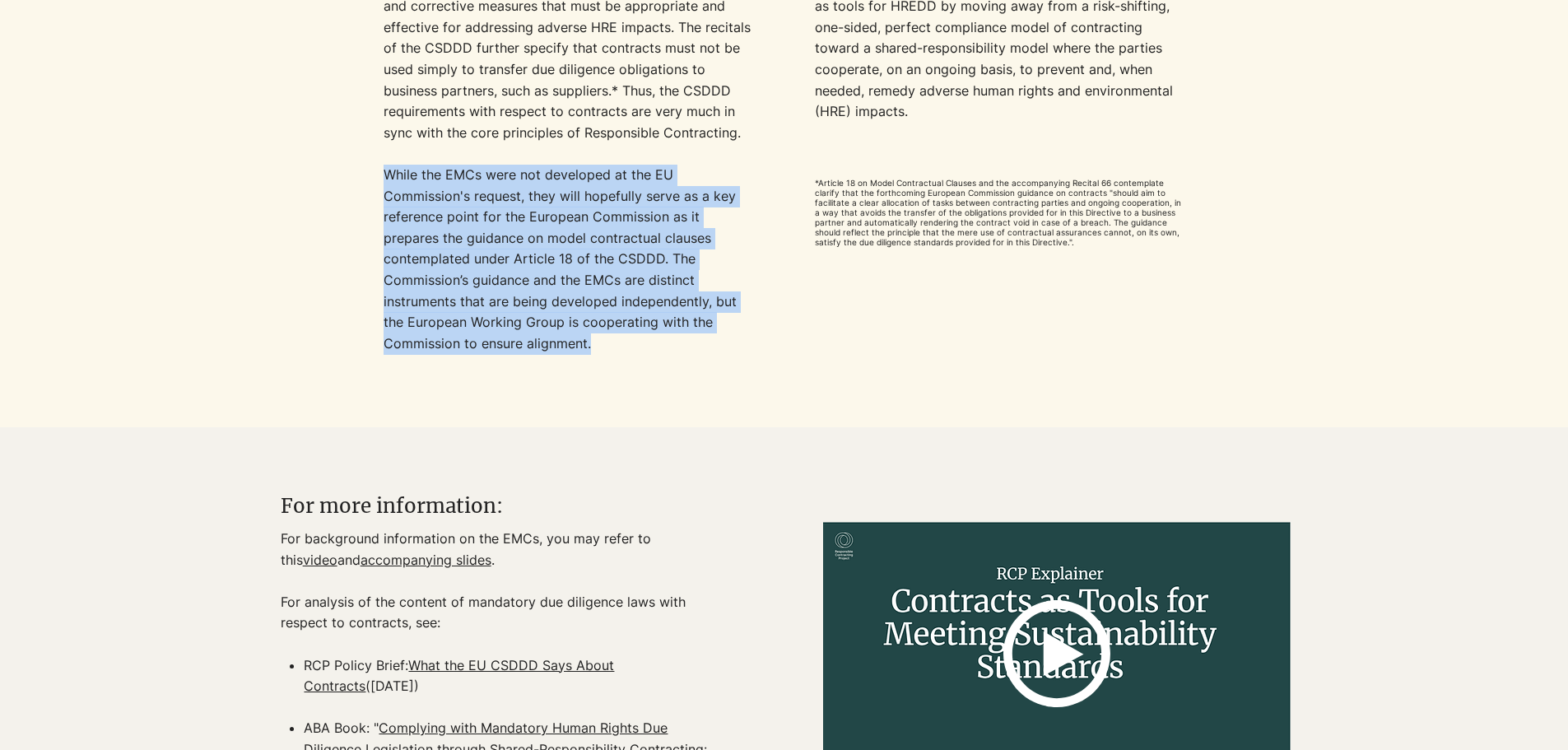
drag, startPoint x: 383, startPoint y: 170, endPoint x: 570, endPoint y: 350, distance: 259.6
click at [636, 346] on p "While the EMCs were not developed at the EU Commission's request,​ they will ho…" at bounding box center [568, 280] width 370 height 232
click at [556, 360] on p "While the EMCs were not developed at the EU Commission's request,​ they will ho…" at bounding box center [568, 280] width 370 height 232
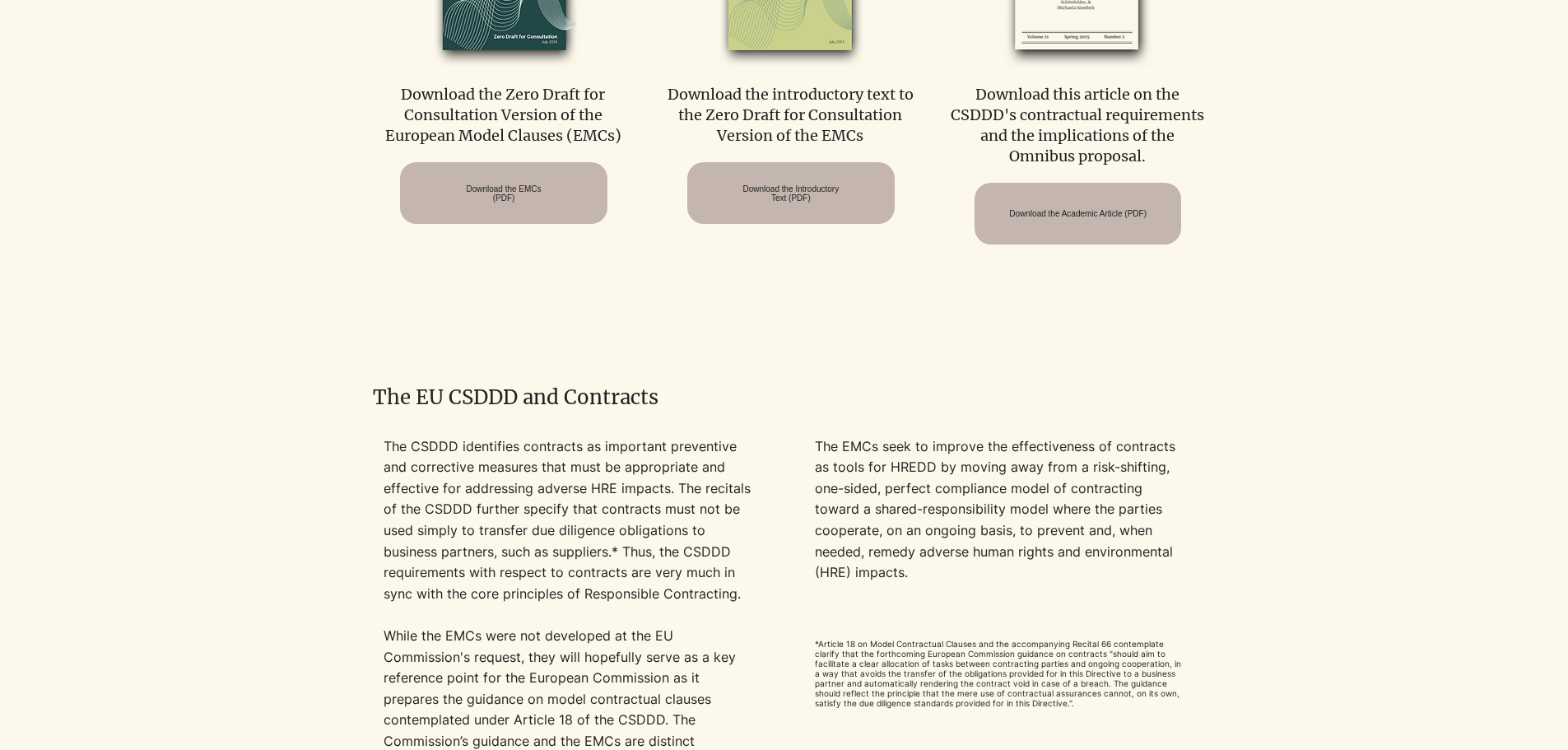
scroll to position [1069, 0]
